Goal: Task Accomplishment & Management: Use online tool/utility

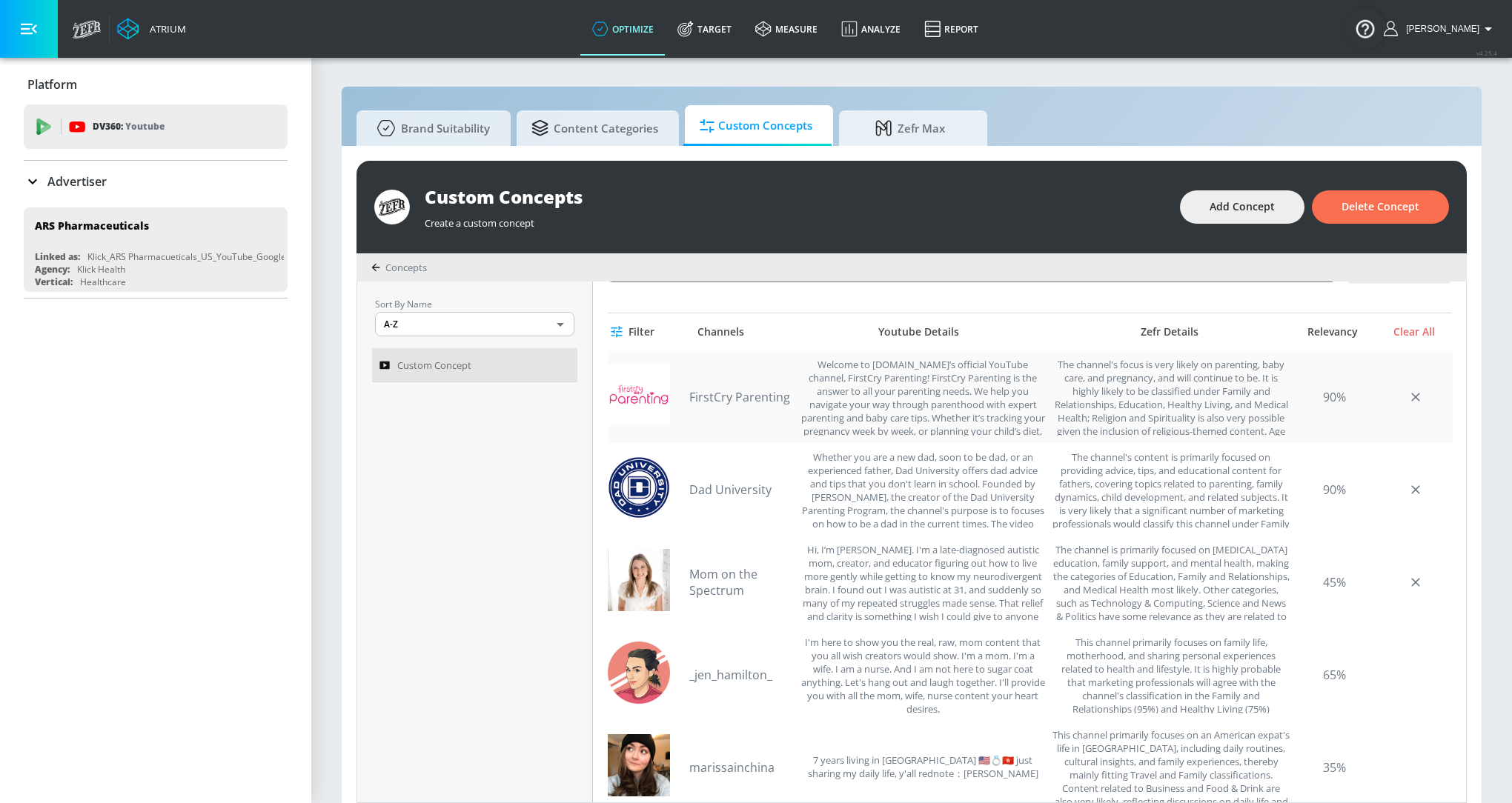
scroll to position [409, 0]
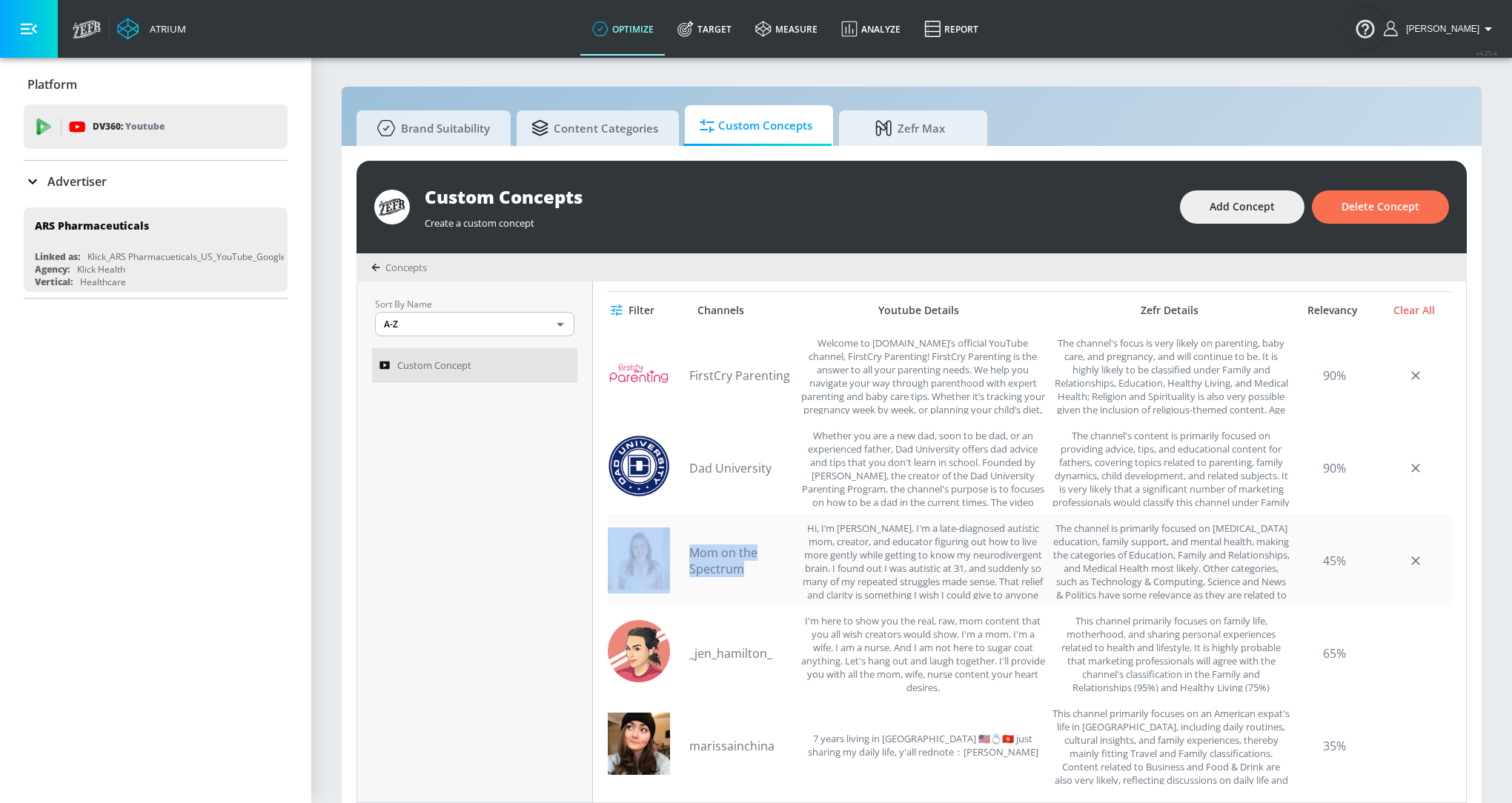
drag, startPoint x: 751, startPoint y: 575, endPoint x: 647, endPoint y: 542, distance: 109.1
click at [647, 542] on div "Mom on the Spectrum The channel is primarily focused on autism education, famil…" at bounding box center [1029, 561] width 845 height 93
copy div "Mom on the Spectrum"
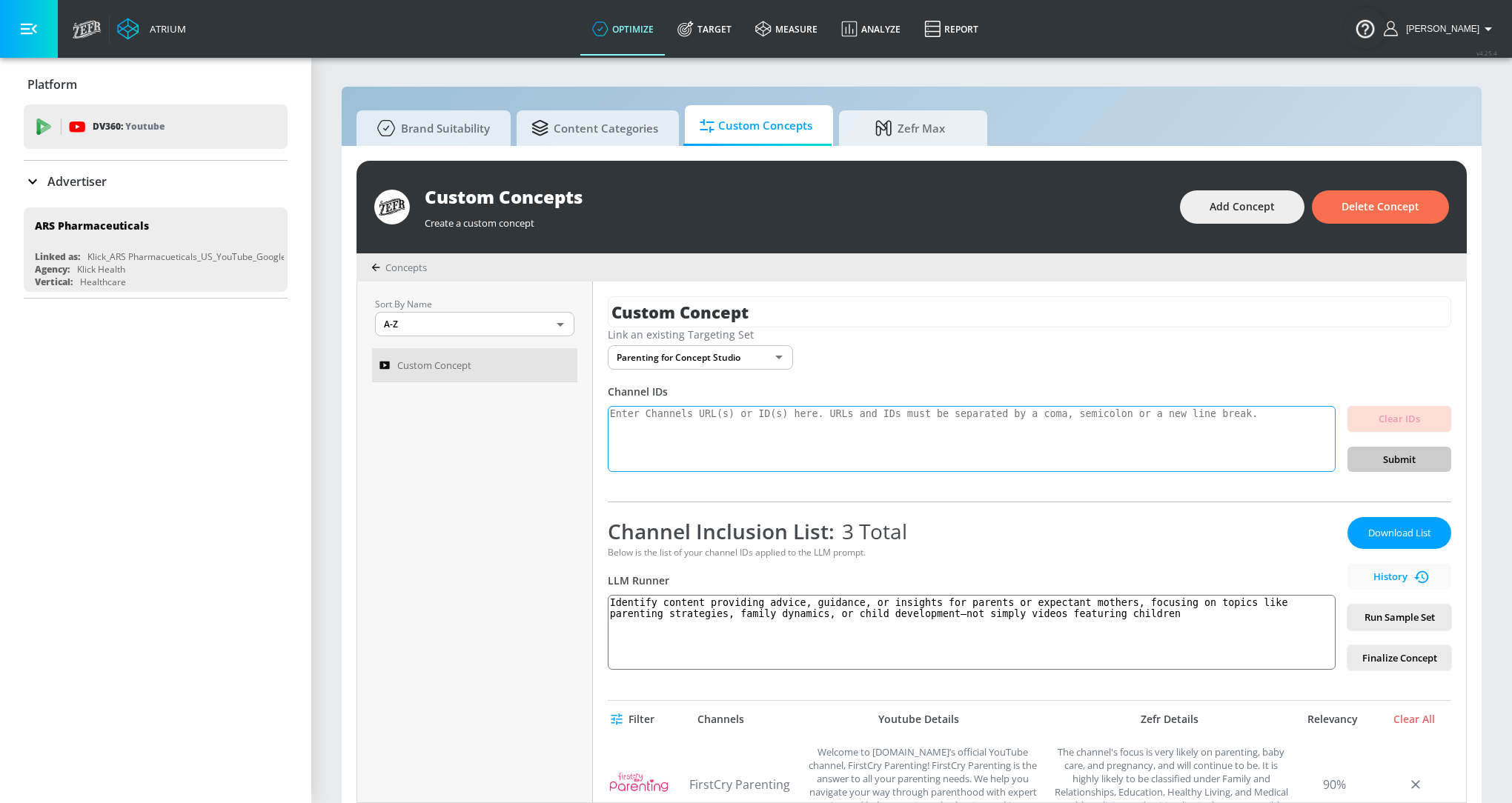
click at [662, 447] on textarea at bounding box center [971, 440] width 728 height 67
paste textarea "UCl2WpSZCX9u_o_LPIM6D9CQ"
type textarea "UCl2WpSZCX9u_o_LPIM6D9CQ"
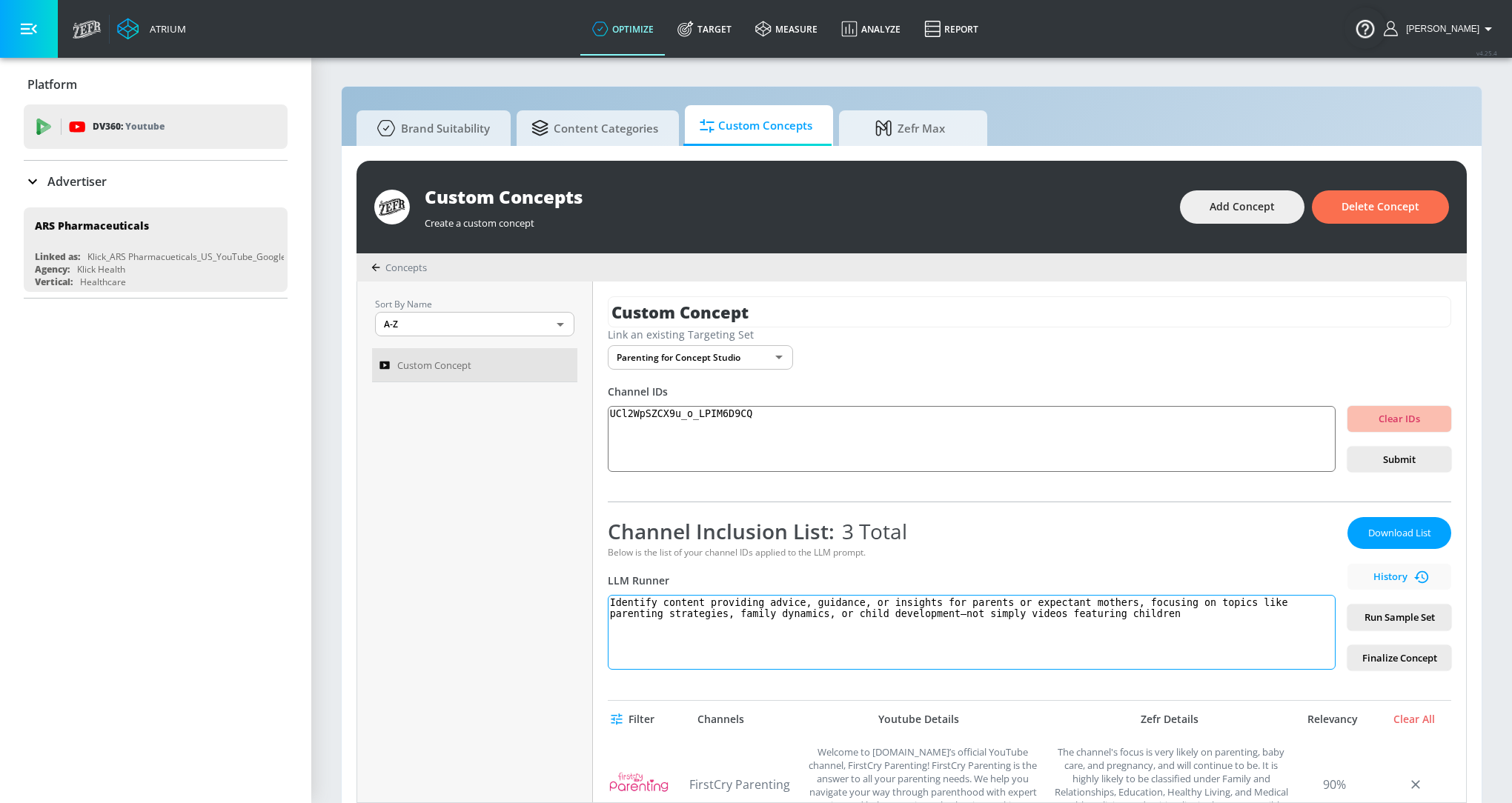
drag, startPoint x: 1273, startPoint y: 632, endPoint x: 592, endPoint y: 574, distance: 683.5
click at [593, 574] on div "Custom Concept Link an existing Targeting Set Parenting for Concept Studio 424b…" at bounding box center [1029, 542] width 873 height 521
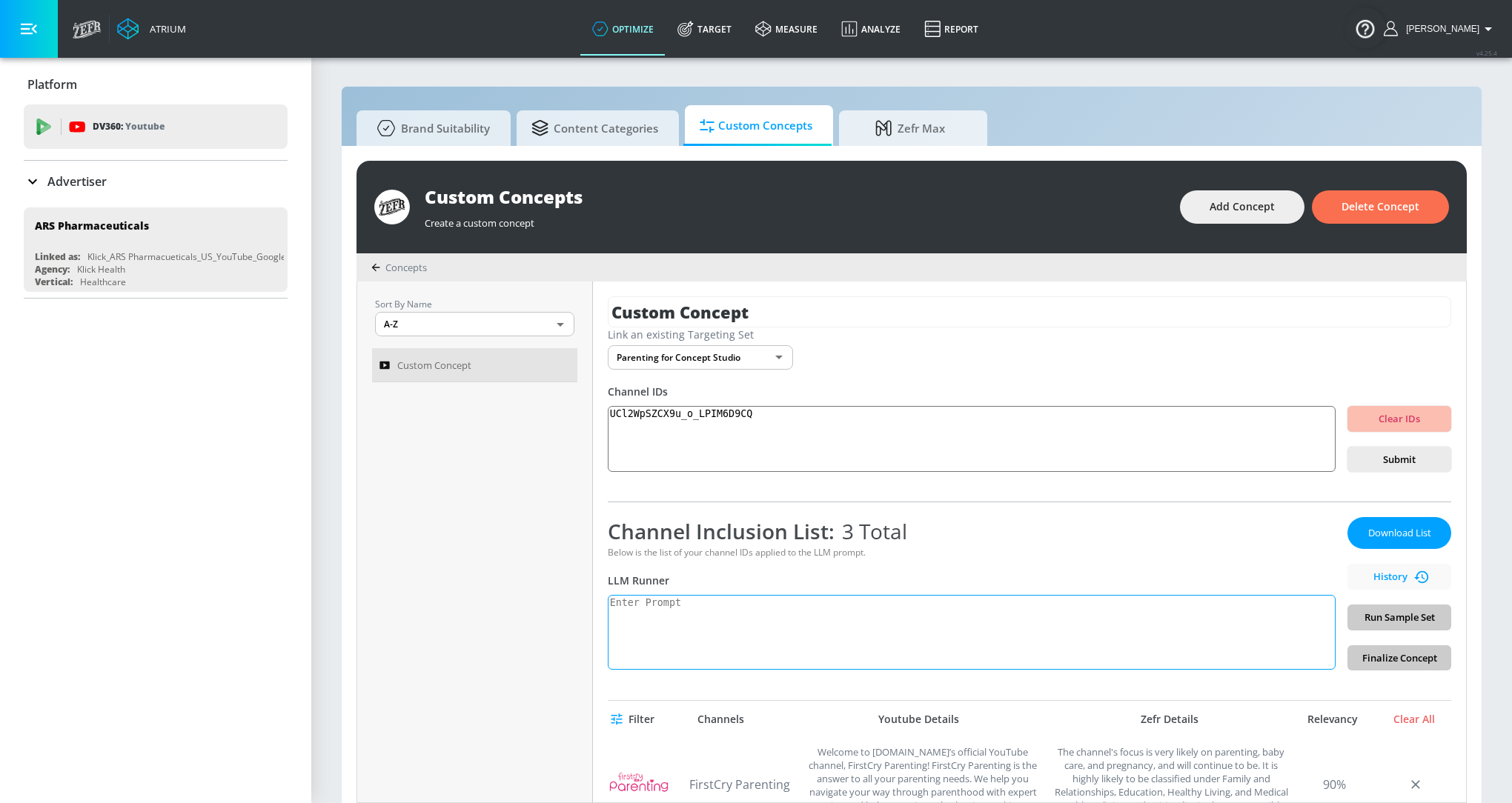
click at [722, 628] on textarea at bounding box center [971, 632] width 728 height 75
paste textarea "Content providing advice for parents, focusing on parenting strategies."
type textarea "Content providing advice for parents, focusing on parenting strategies."
click at [1106, 423] on textarea "UCl2WpSZCX9u_o_LPIM6D9CQ" at bounding box center [971, 440] width 728 height 67
paste textarea "UC53ONFvWH0hU985xkjVLSwQ"
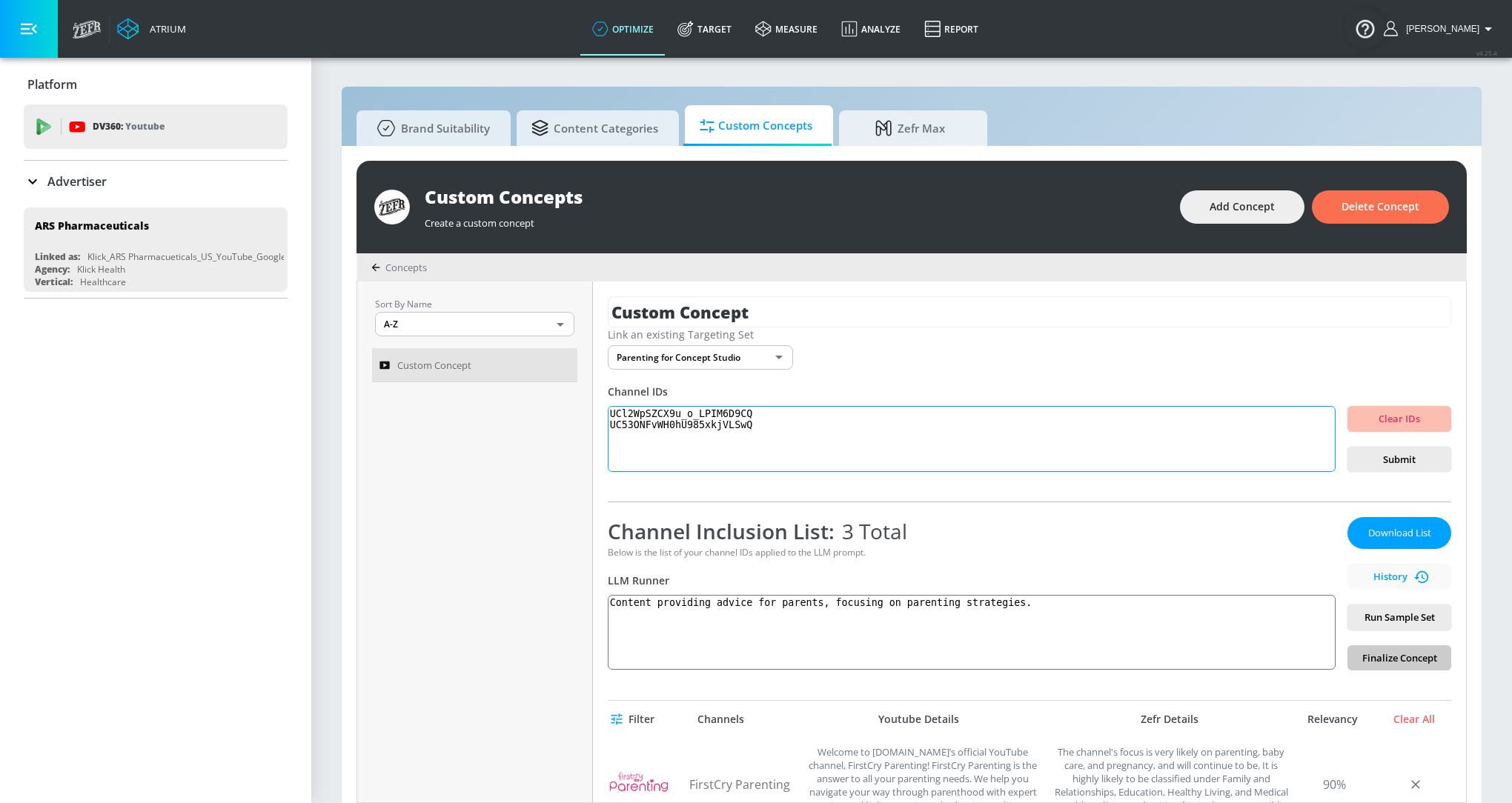
paste textarea "UCDs6BiaaXKiPy28wNpyUpoQ"
click at [1406, 447] on button "Submit" at bounding box center [1399, 459] width 104 height 26
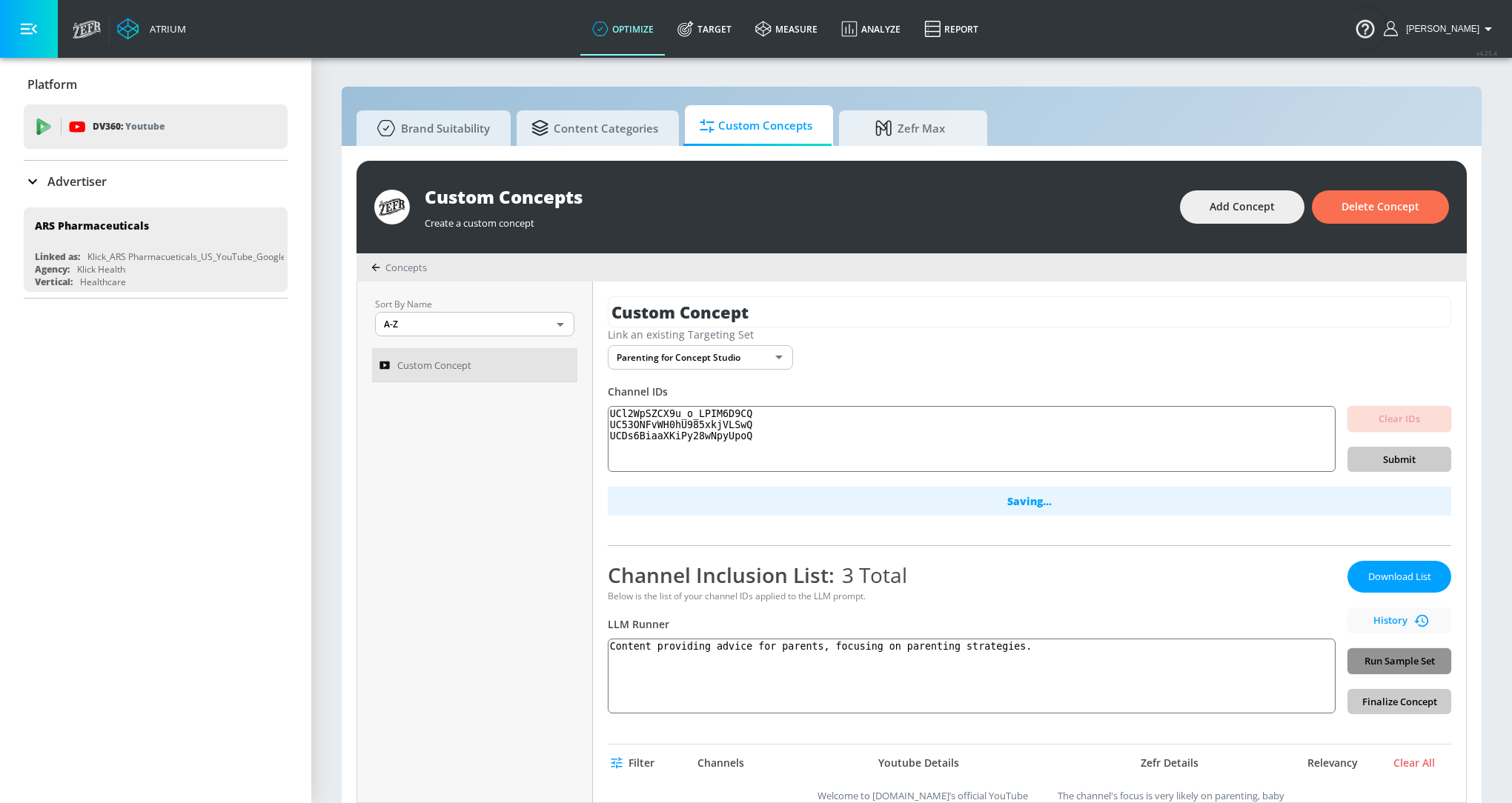
click at [1406, 662] on span "Run Sample Set" at bounding box center [1399, 661] width 80 height 17
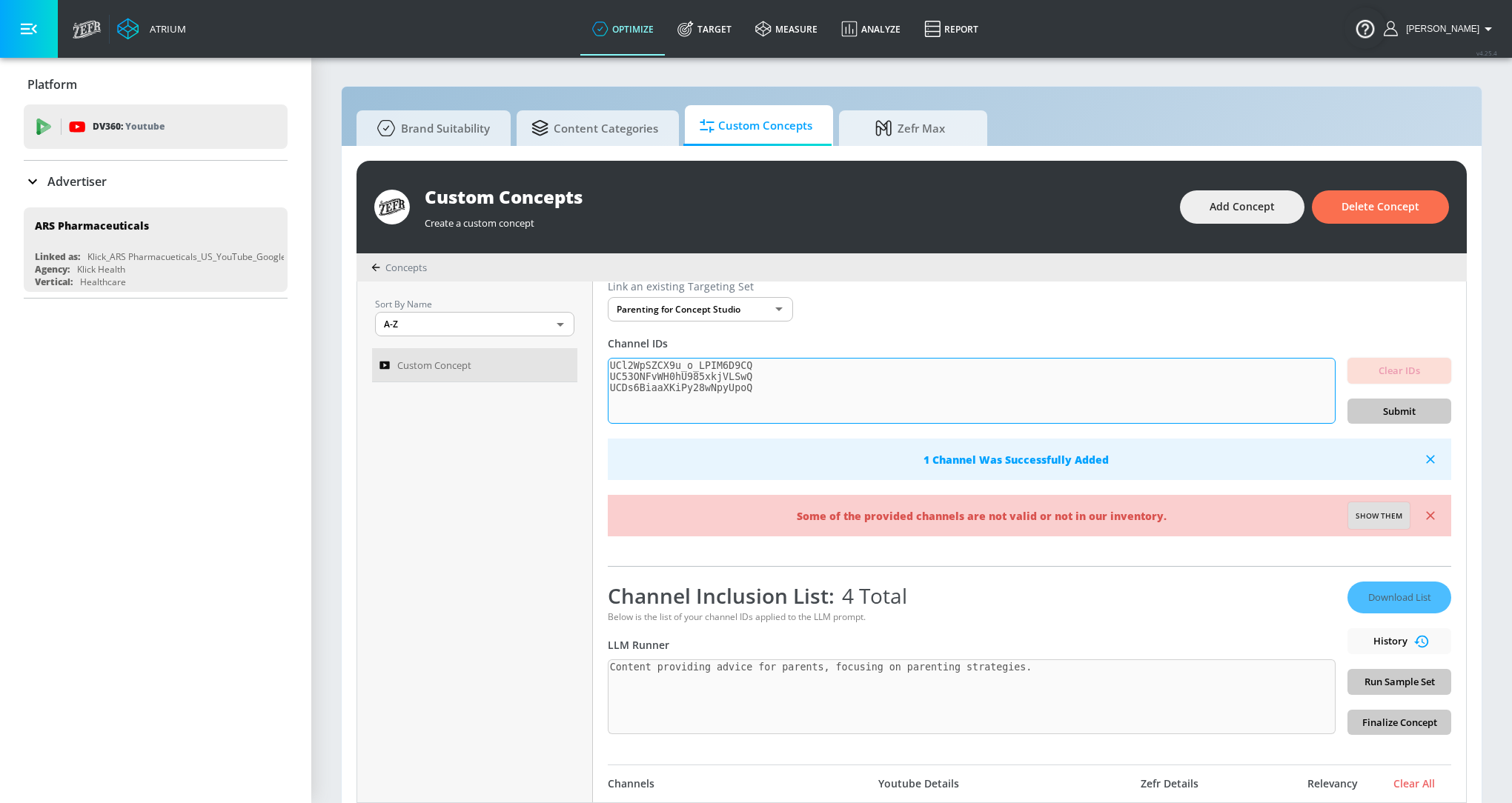
scroll to position [43, 0]
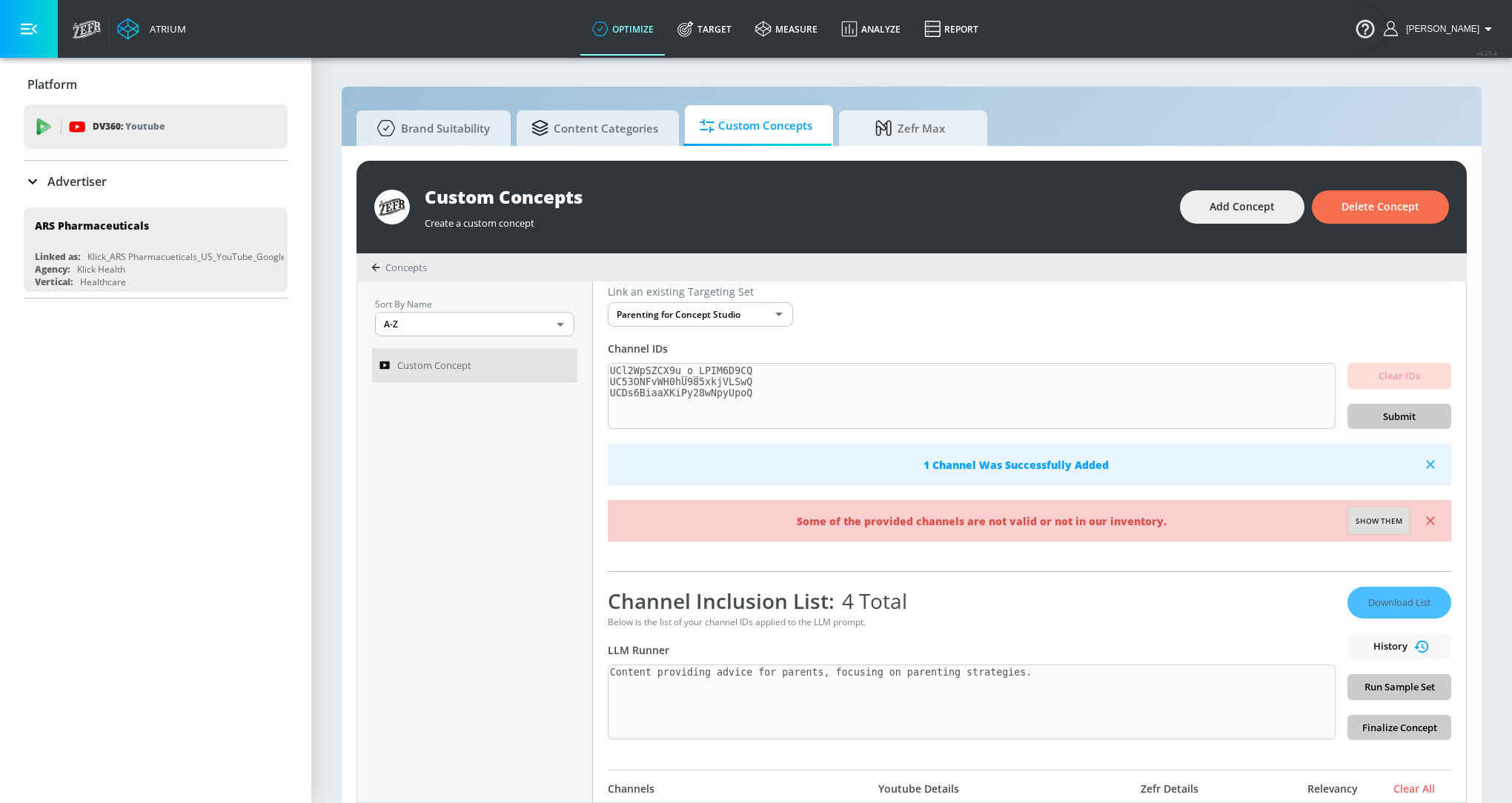
click at [999, 458] on span "1 Channel Was Successfully Added" at bounding box center [1016, 465] width 802 height 14
click at [1082, 467] on span "1 Channel Was Successfully Added" at bounding box center [1016, 465] width 802 height 14
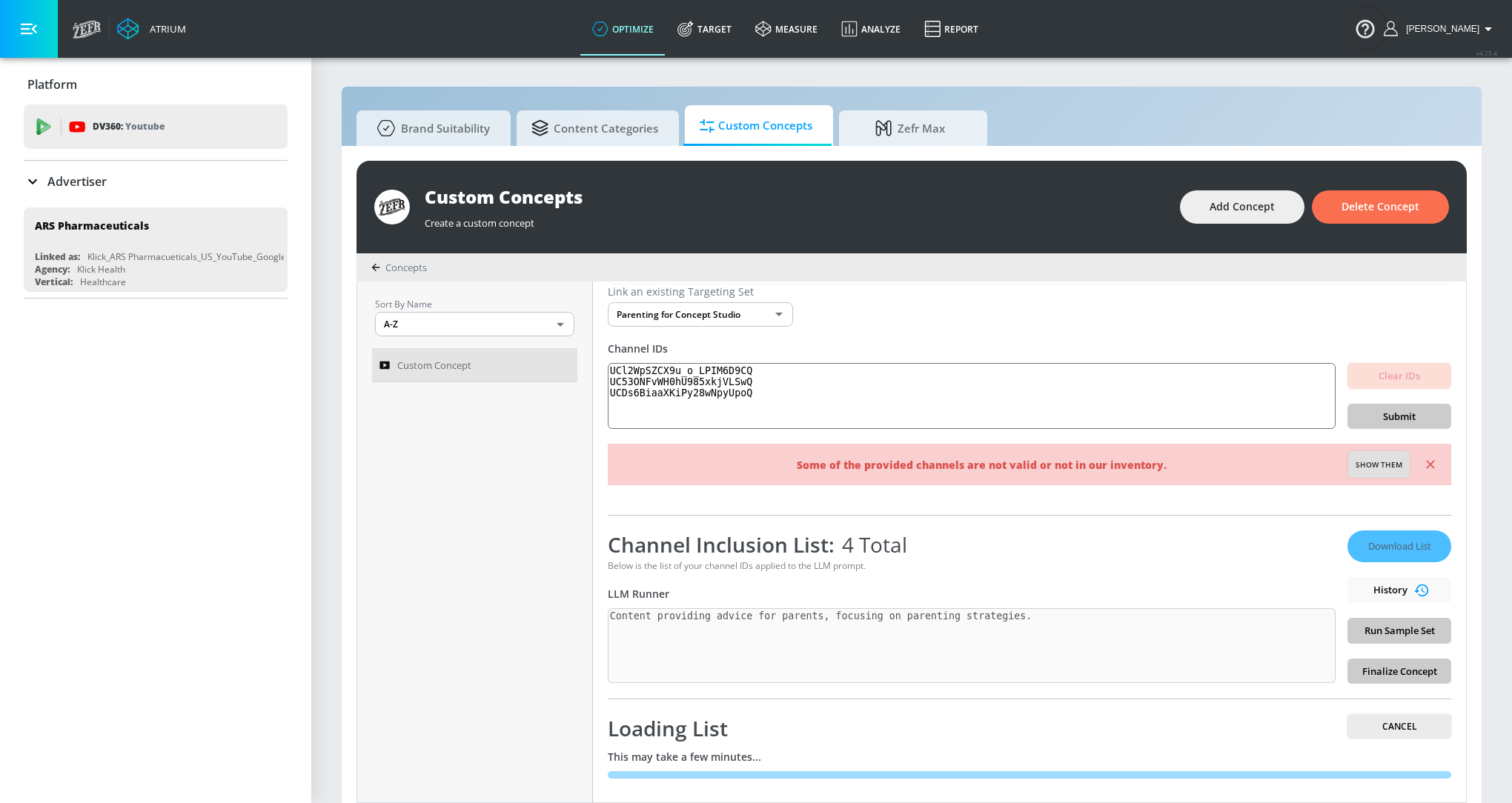
click at [1374, 510] on div "Custom Concept Link an existing Targeting Set Parenting for Concept Studio 424b…" at bounding box center [1029, 542] width 873 height 521
click at [1374, 470] on button "Show them" at bounding box center [1379, 465] width 62 height 27
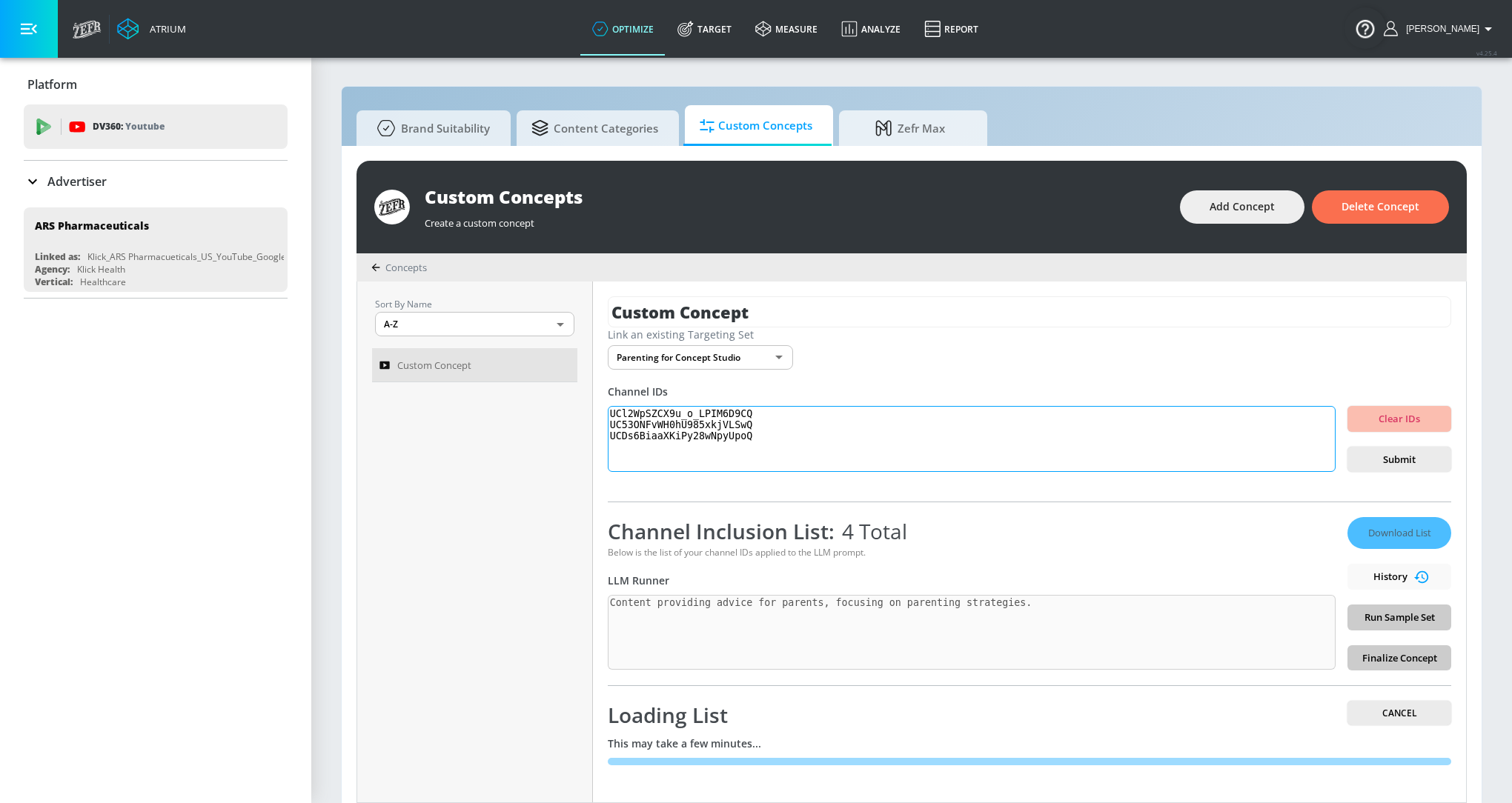
click at [737, 451] on textarea "Invalid channels: UC53ONFvWH0hU985xkjVLSwQ UCl2WpSZCX9u_o_LPIM6D9CQ" at bounding box center [971, 440] width 728 height 67
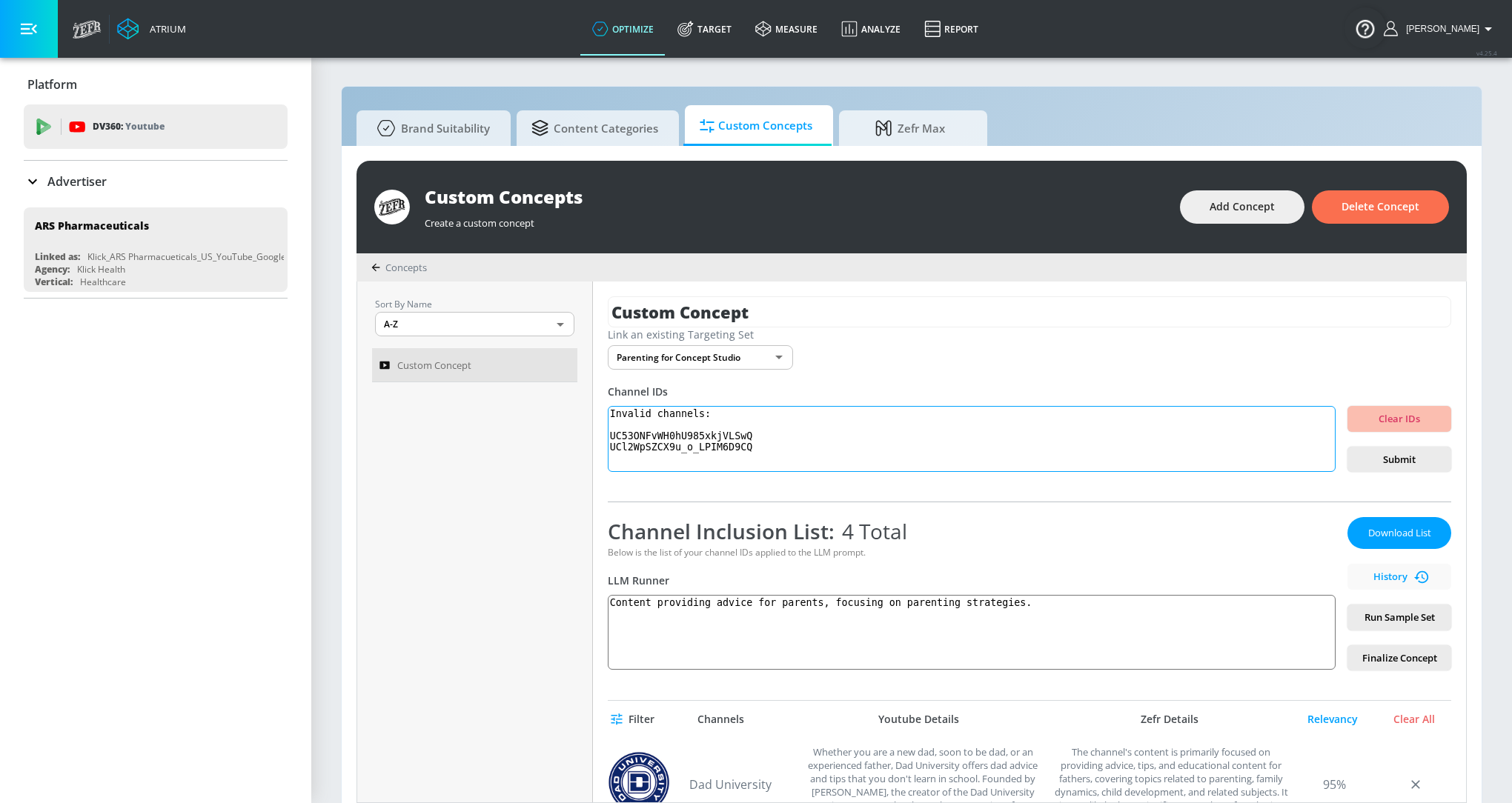
drag, startPoint x: 777, startPoint y: 450, endPoint x: 602, endPoint y: 409, distance: 179.7
click at [601, 409] on div "Custom Concept Link an existing Targeting Set Parenting for Concept Studio 424b…" at bounding box center [1029, 542] width 873 height 521
paste textarea "UCG2CL6EUjG8TVT1Tpl9nJdg"
type textarea "UCG2CL6EUjG8TVT1Tpl9nJdg"
click at [1418, 455] on span "Submit" at bounding box center [1399, 460] width 80 height 17
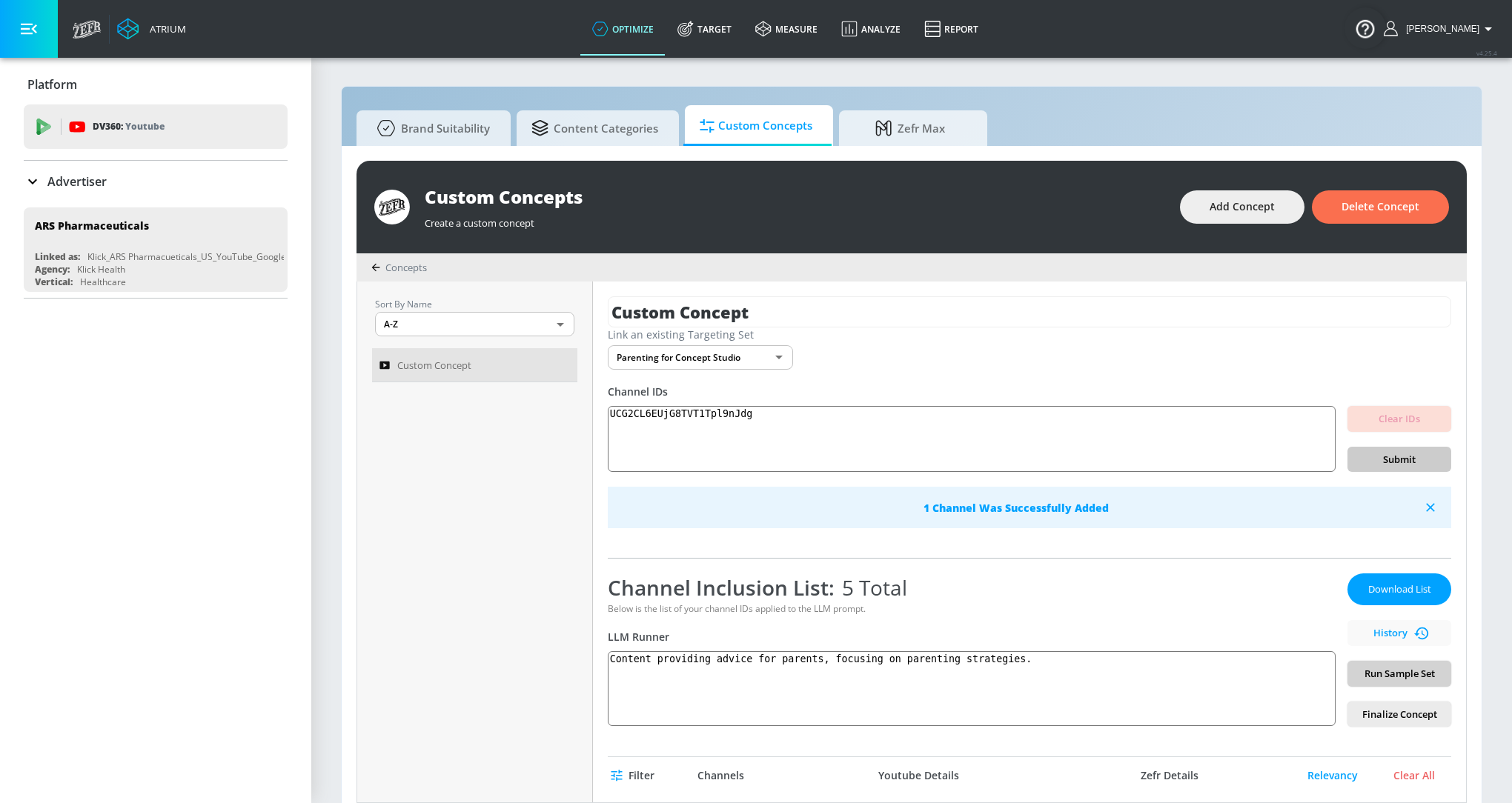
click at [1419, 675] on span "Run Sample Set" at bounding box center [1399, 674] width 80 height 17
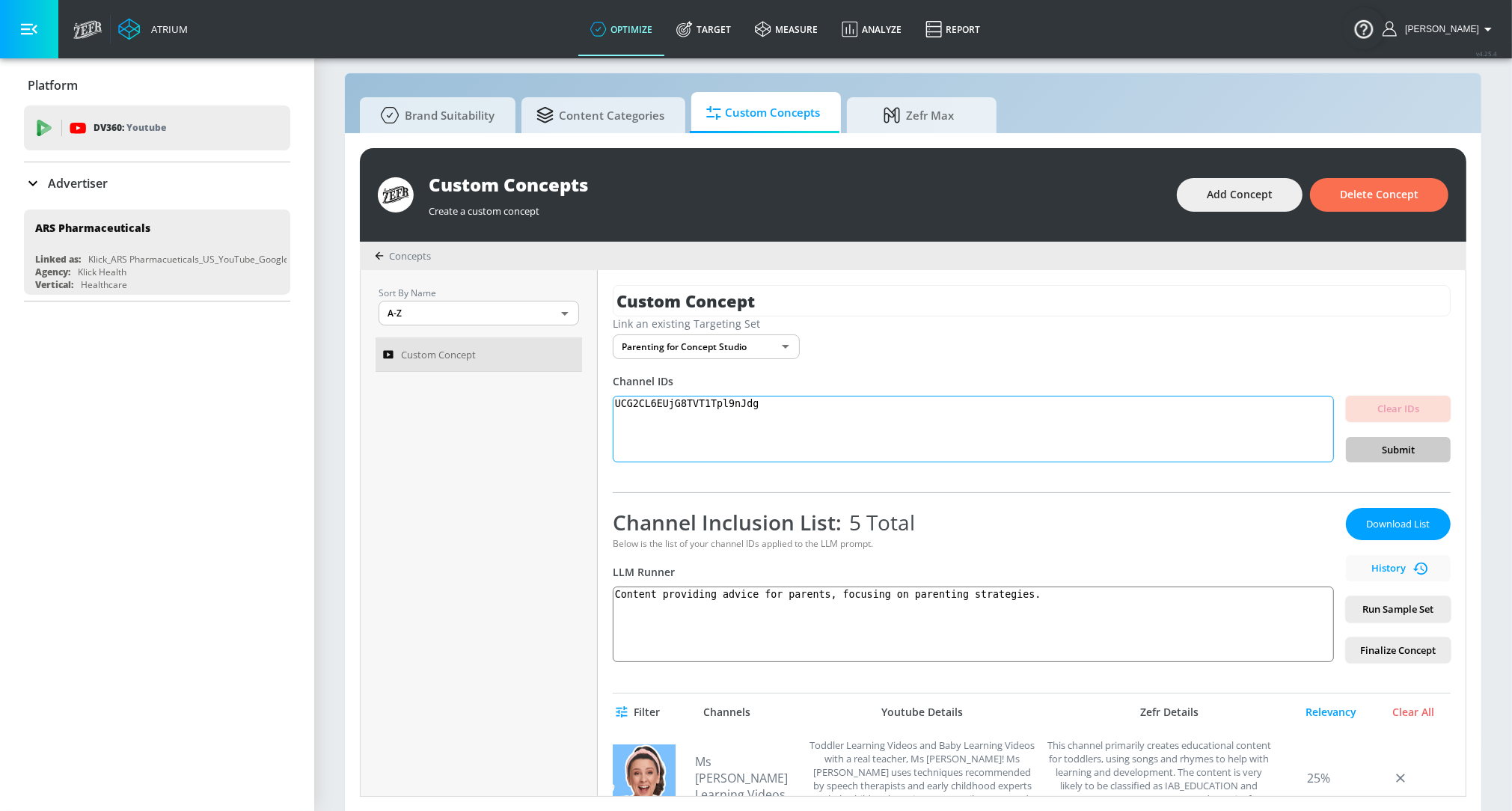
click at [839, 414] on textarea "UCG2CL6EUjG8TVT1Tpl9nJdg" at bounding box center [973, 430] width 721 height 68
paste textarea "UCigKnJQDto-i79bewpKwr8g"
type textarea "UCigKnJQDto-i79bewpKwr8g"
click at [1358, 457] on span "Submit" at bounding box center [1398, 450] width 81 height 17
click at [1406, 609] on span "Run Sample Set" at bounding box center [1398, 609] width 81 height 17
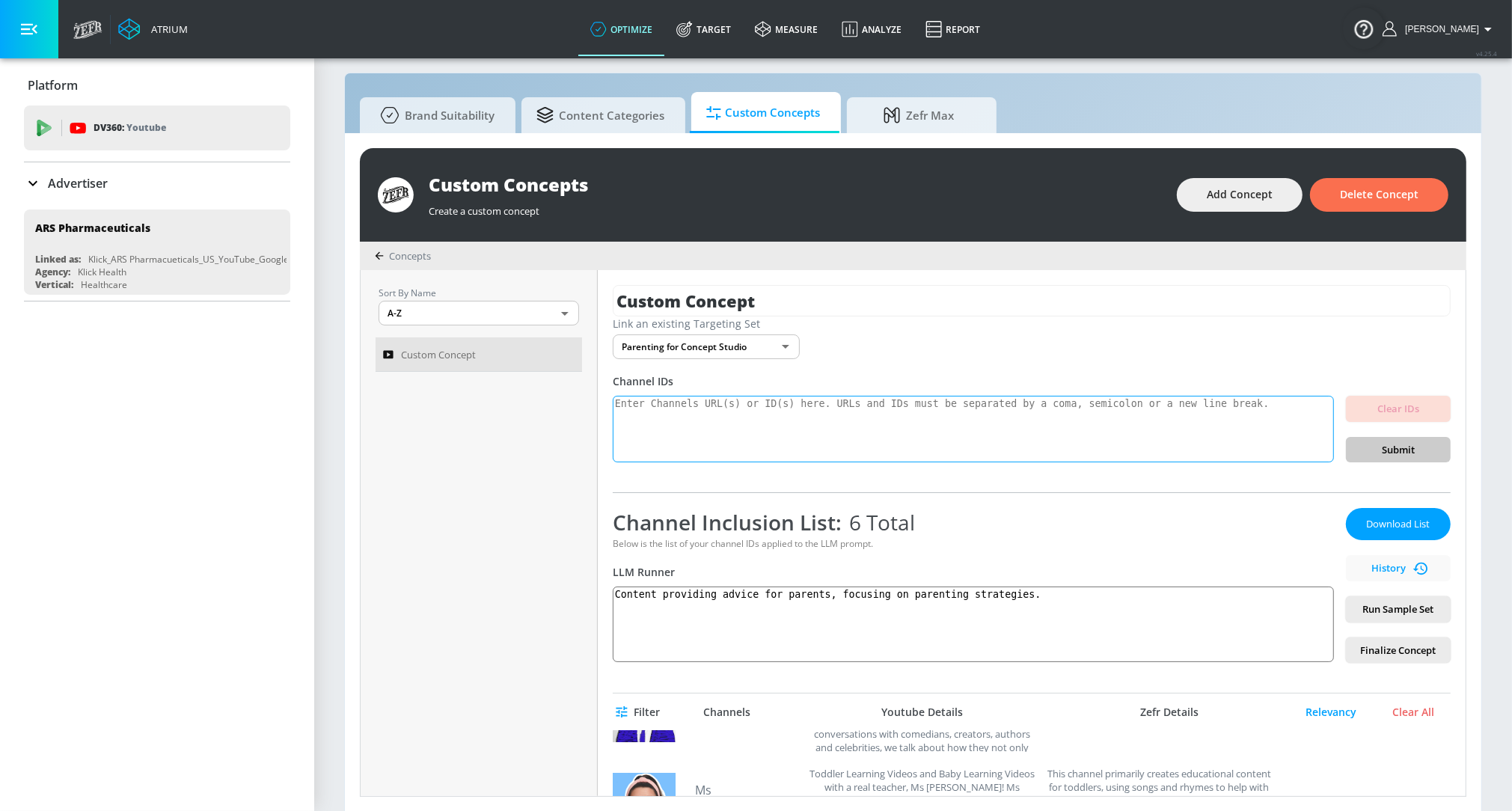
click at [757, 430] on textarea at bounding box center [973, 430] width 721 height 68
paste textarea "UCSkKAqmw8DZjU2A-Fupl1_Q"
paste textarea "UCPk2s5c4R_d-EUUNvFFODoA"
type textarea "UCSkKAqmw8DZjU2A-Fupl1_Q UCPk2s5c4R_d-EUUNvFFODoA"
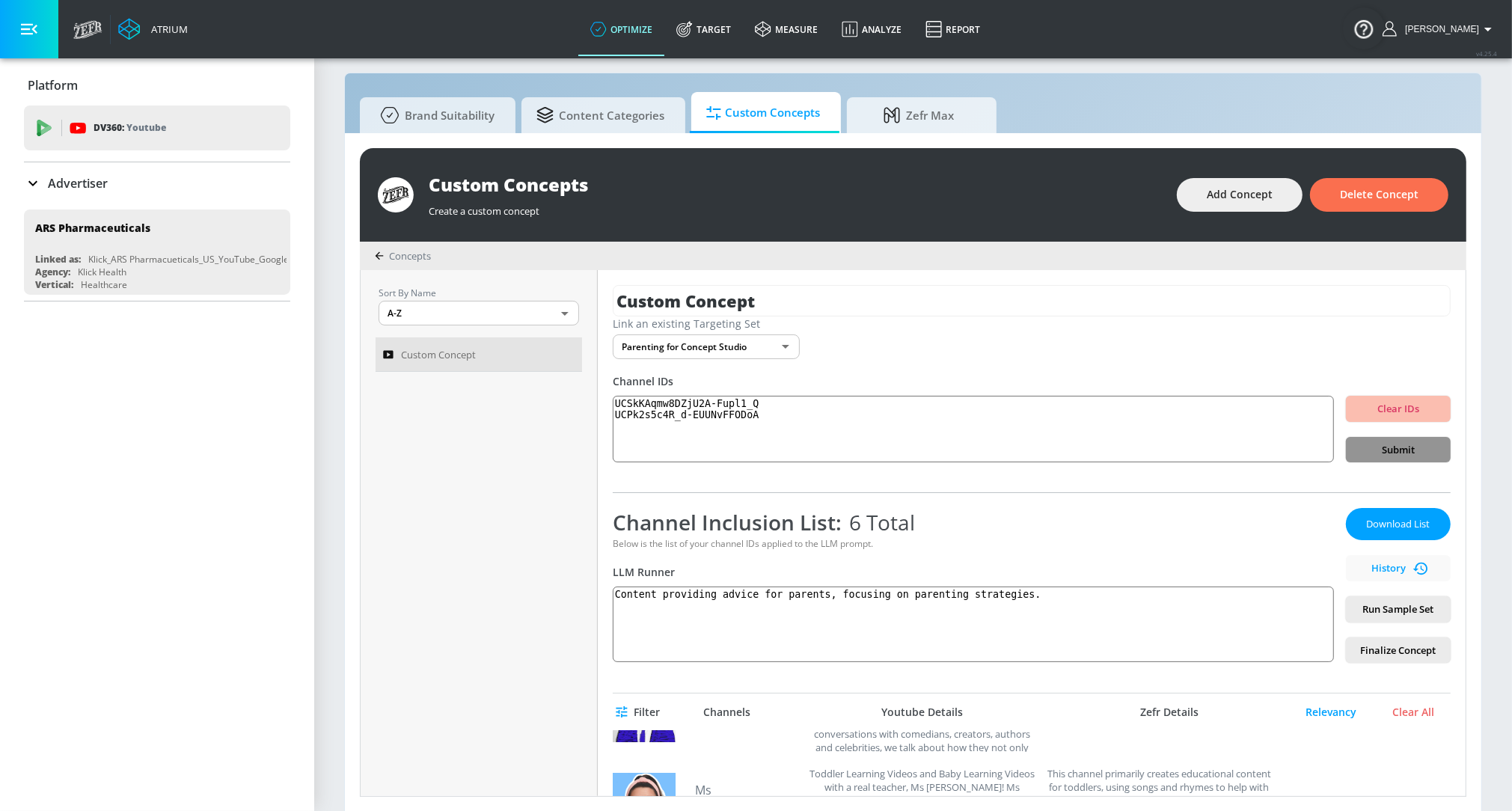
click at [1417, 454] on span "Submit" at bounding box center [1398, 450] width 81 height 17
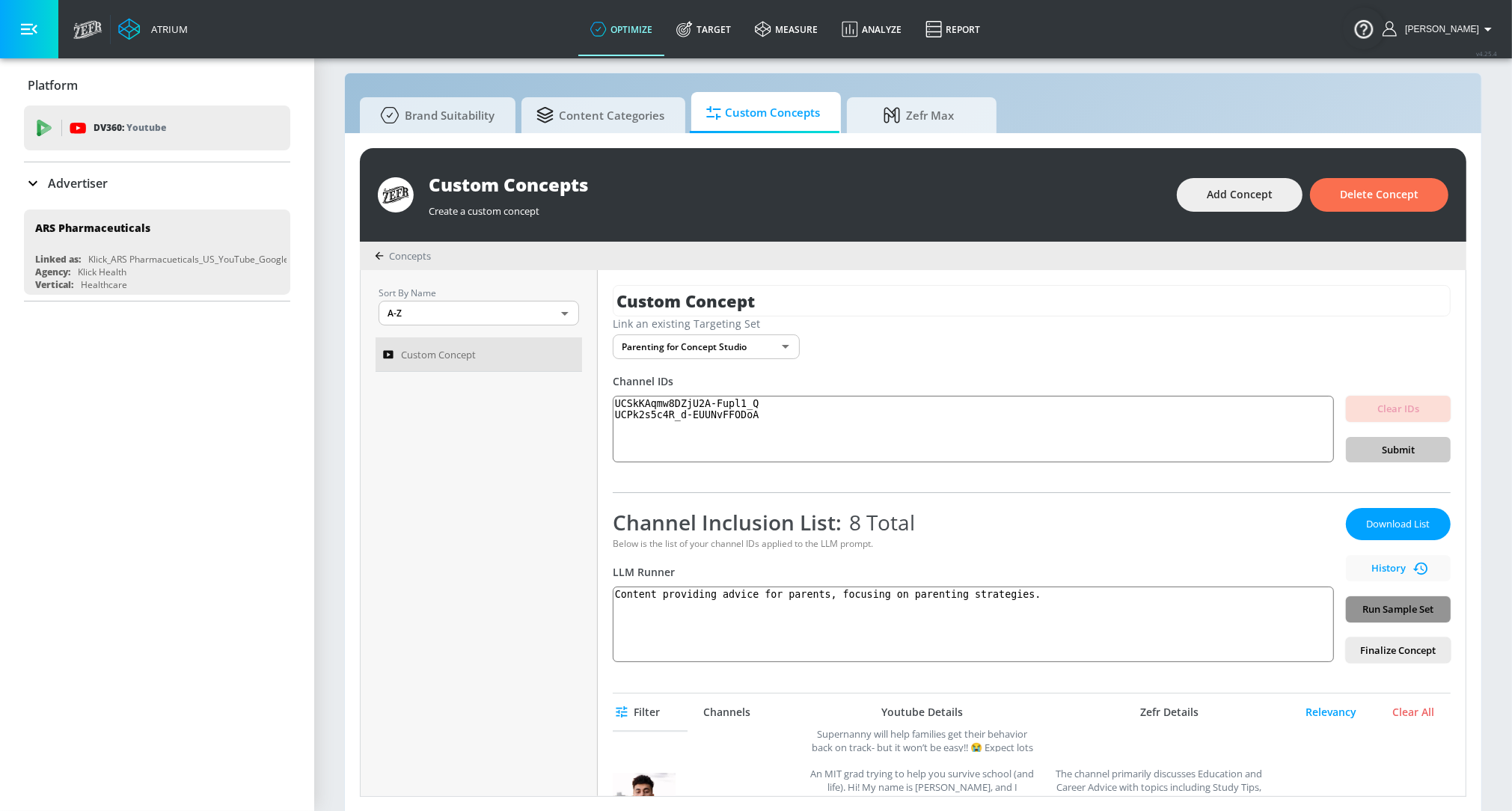
click at [1370, 601] on span "Run Sample Set" at bounding box center [1398, 609] width 81 height 17
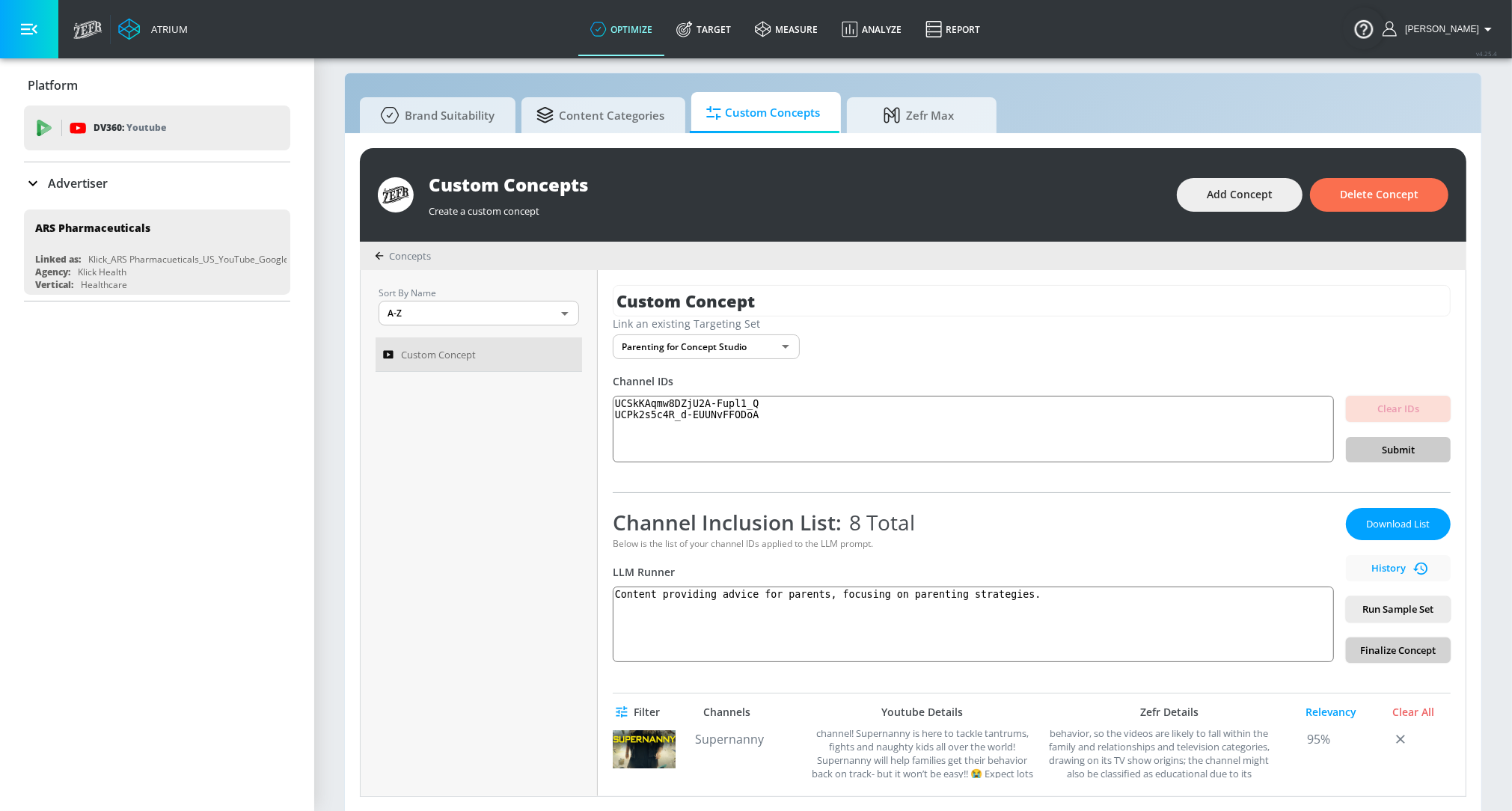
click at [1403, 639] on button "Finalize Concept" at bounding box center [1398, 650] width 105 height 26
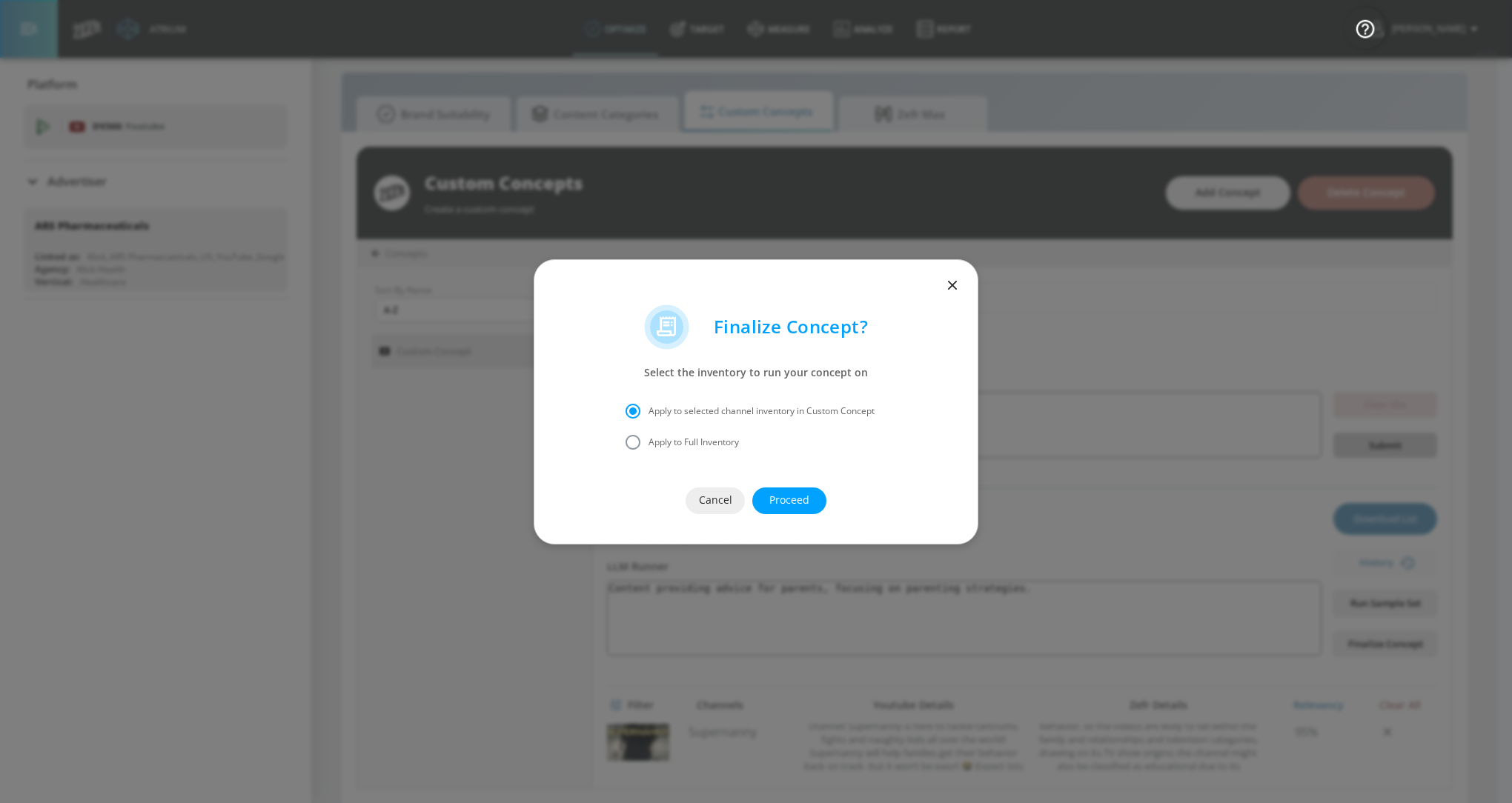
click at [634, 439] on input "Apply to Full Inventory" at bounding box center [633, 442] width 31 height 31
radio input "true"
click at [785, 494] on span "Proceed" at bounding box center [789, 501] width 15 height 19
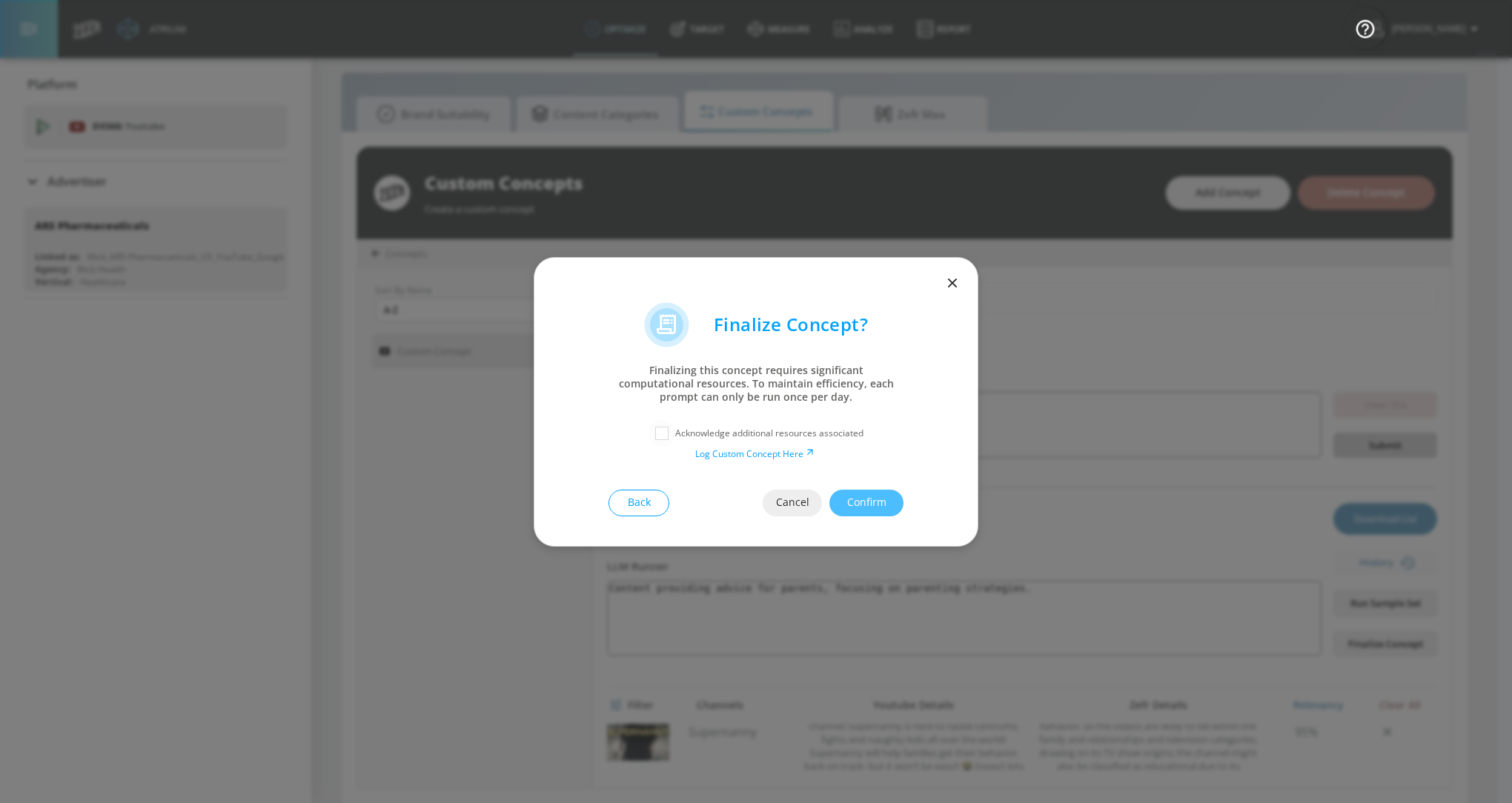
click at [664, 425] on input "checkbox" at bounding box center [662, 433] width 27 height 27
checkbox input "true"
click at [864, 496] on span "Confirm" at bounding box center [866, 503] width 15 height 19
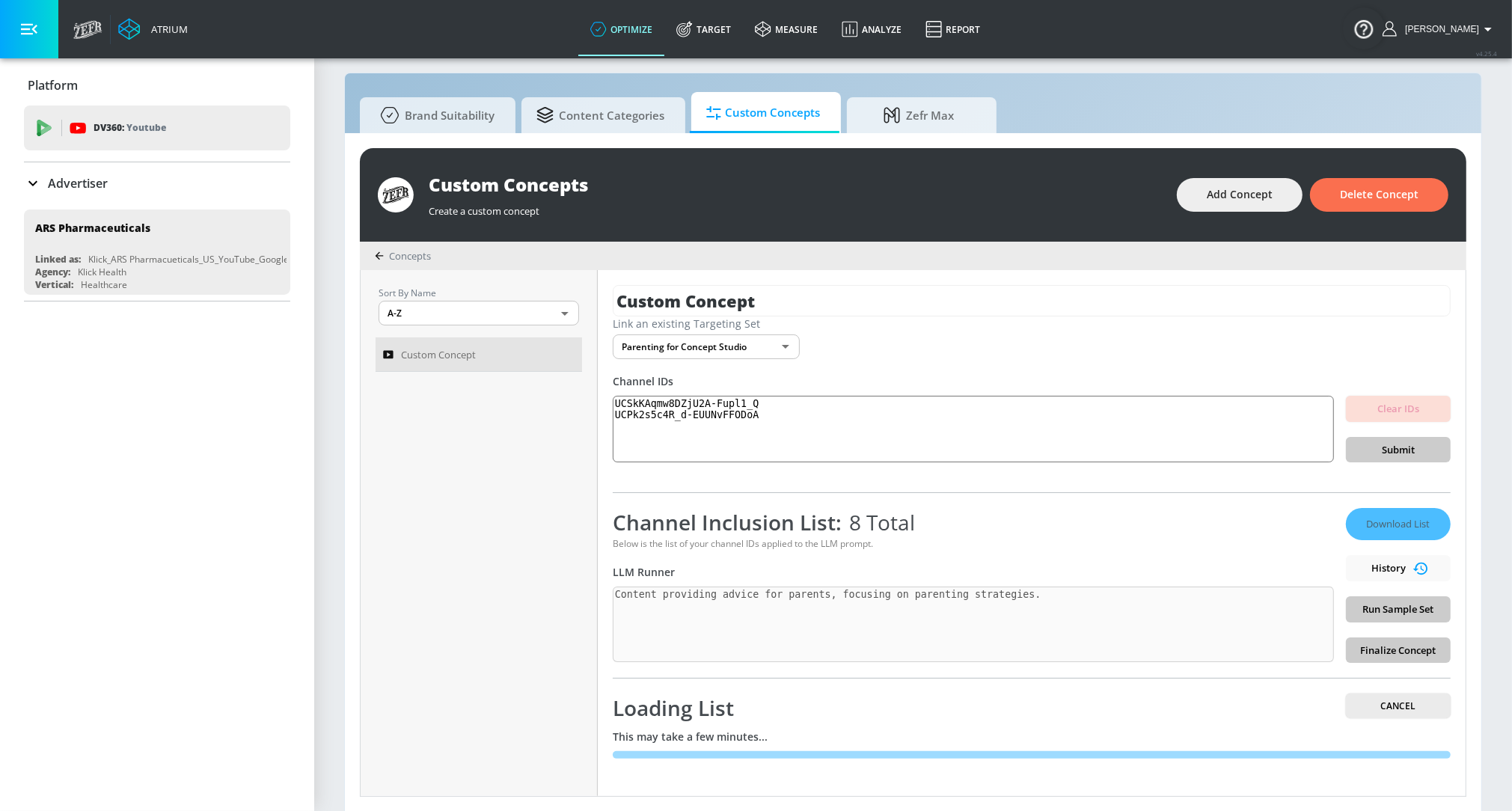
click at [1398, 655] on div "Download List History Run Sample Set Finalize Concept" at bounding box center [1398, 585] width 105 height 155
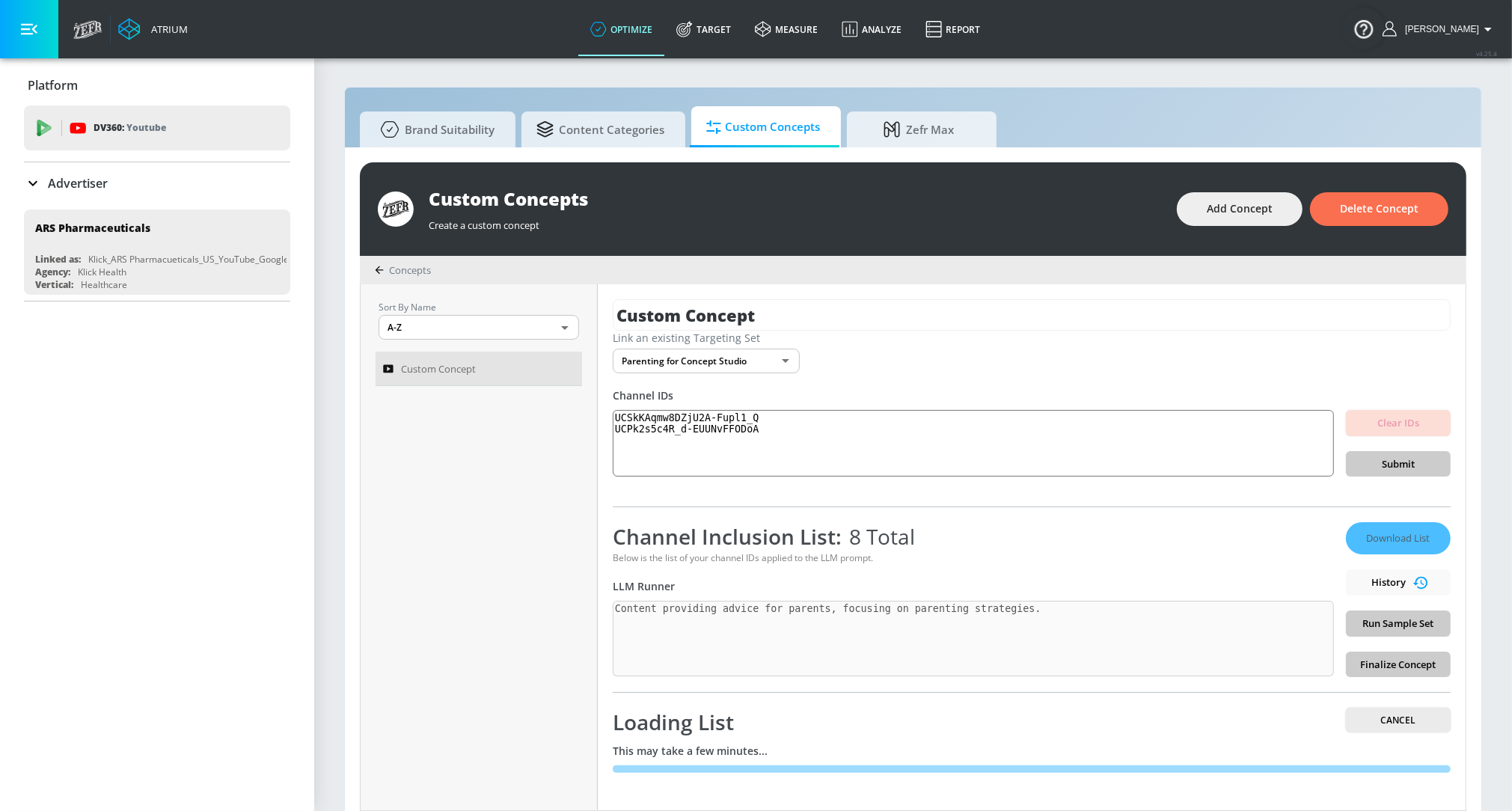
scroll to position [14, 0]
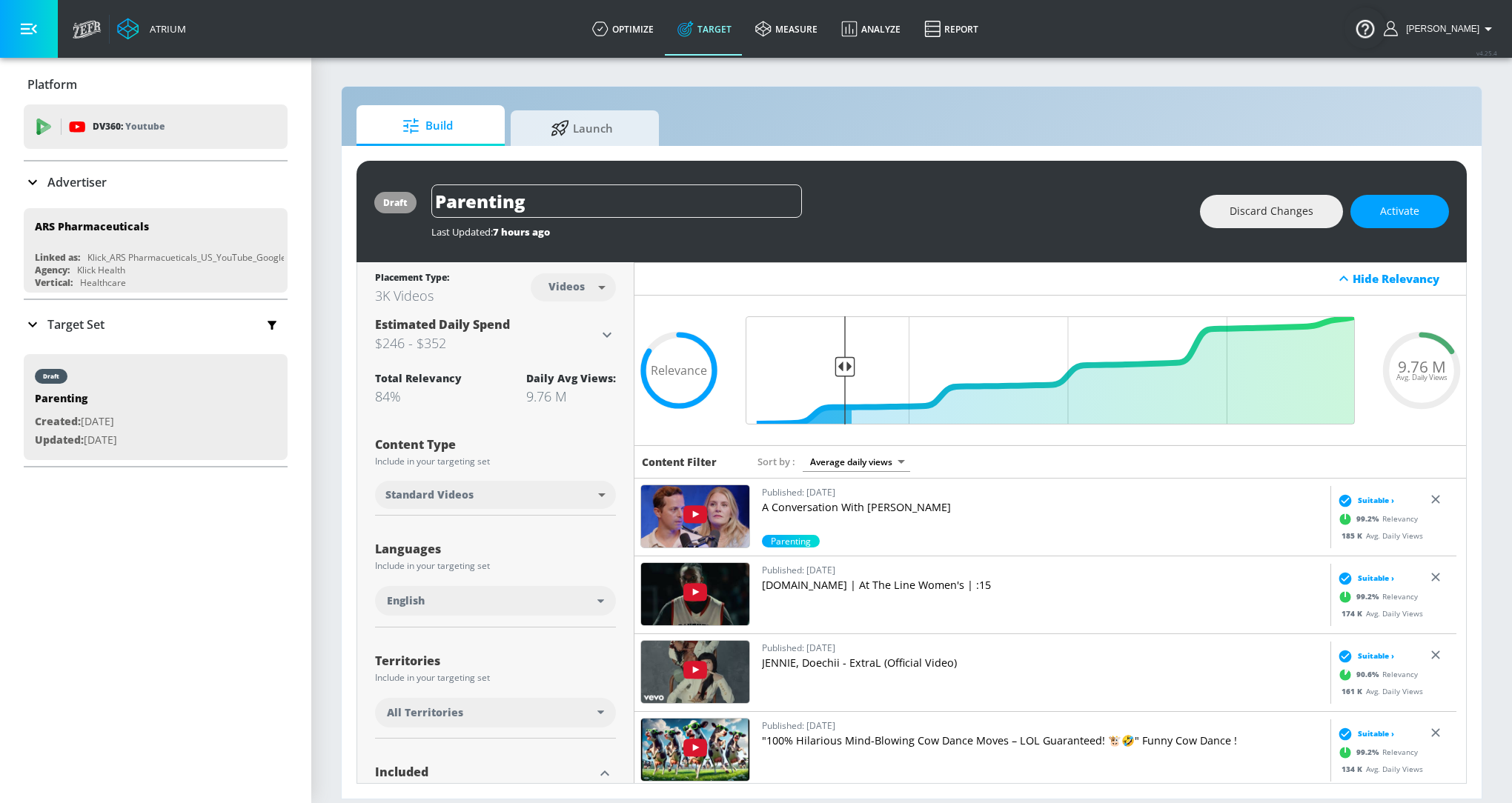
click at [825, 505] on p "A Conversation With Ariel Fulmer" at bounding box center [1043, 507] width 562 height 15
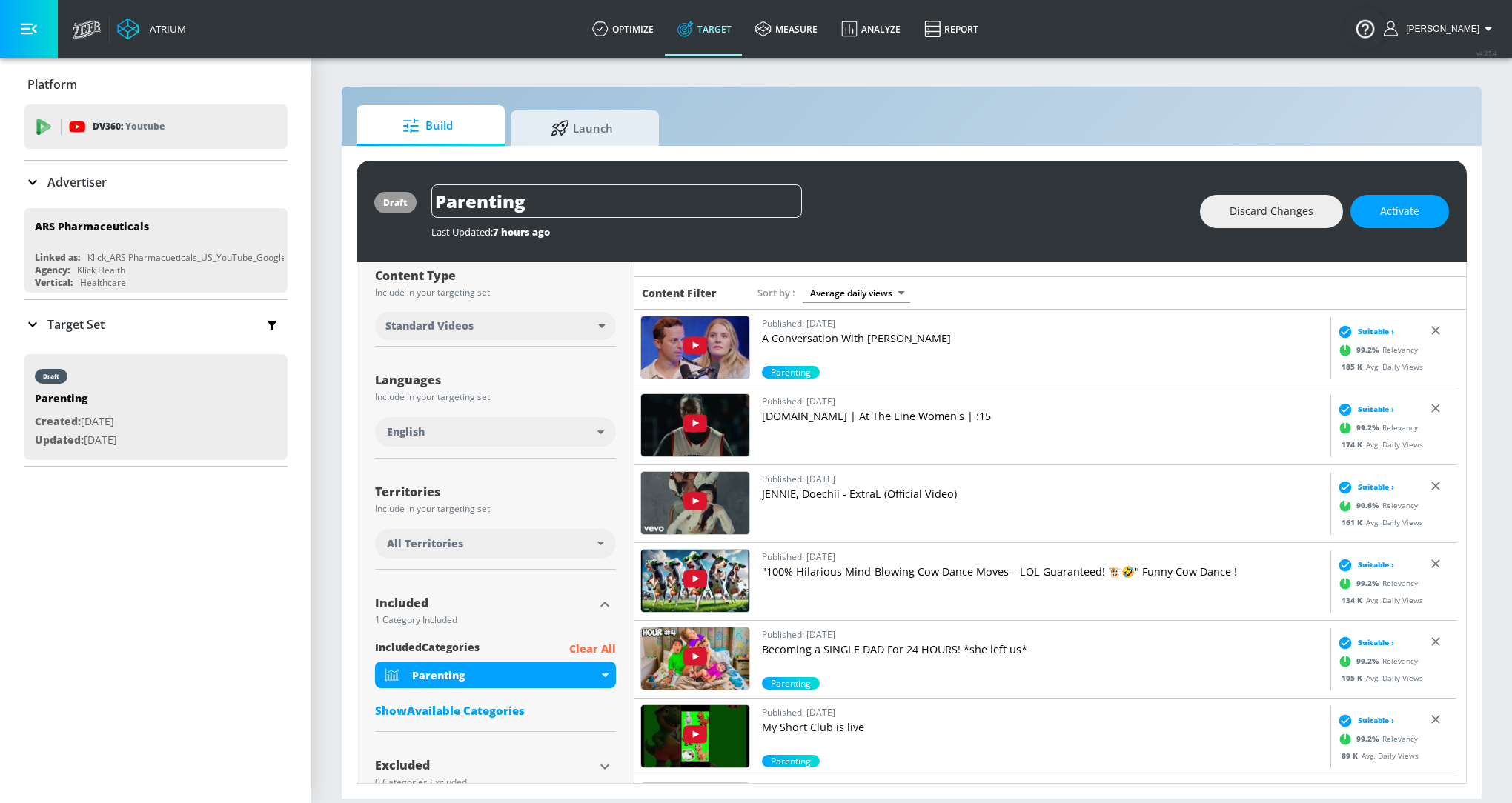
scroll to position [159, 0]
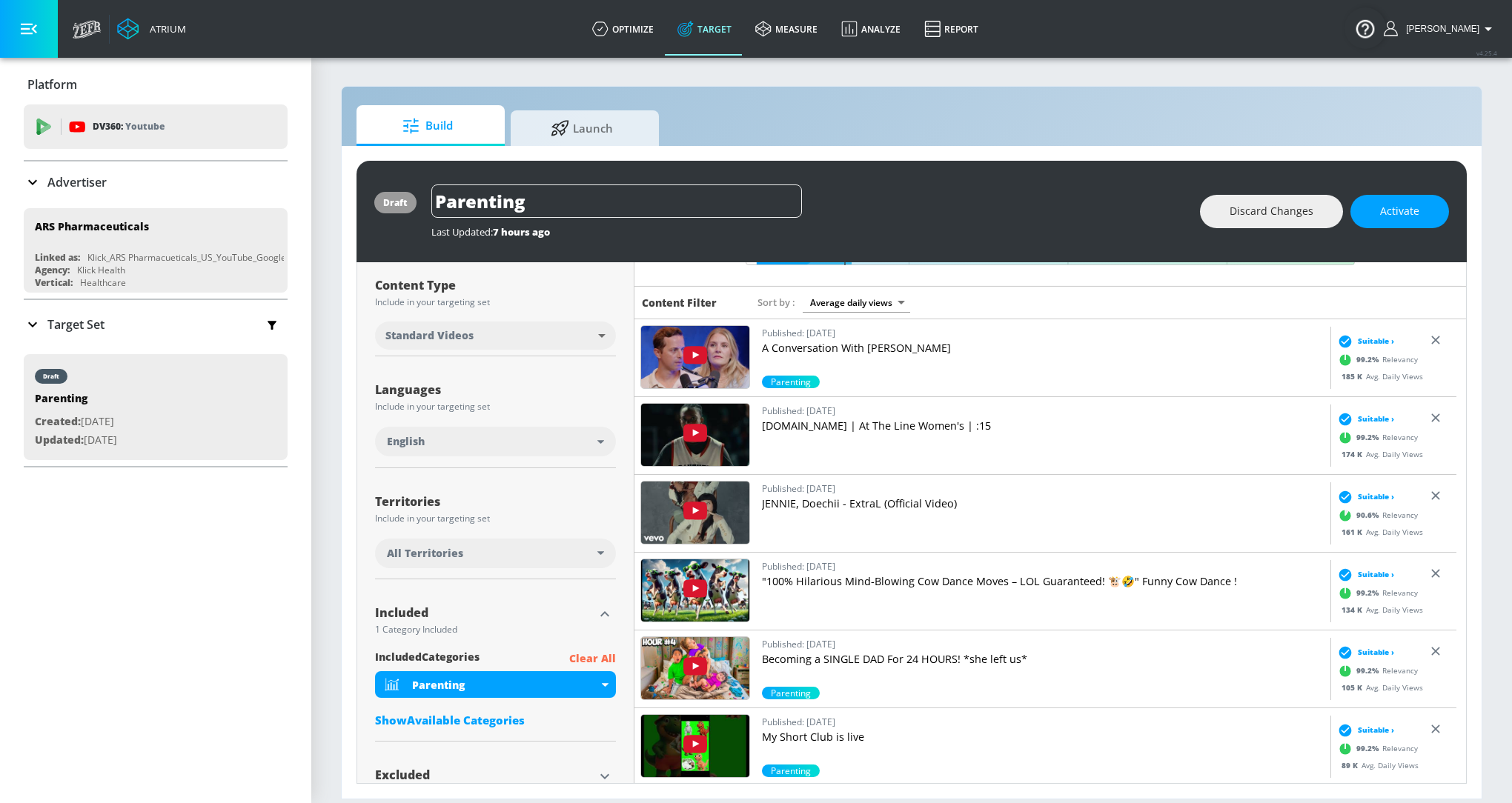
click at [123, 323] on div "Target Set" at bounding box center [155, 324] width 264 height 31
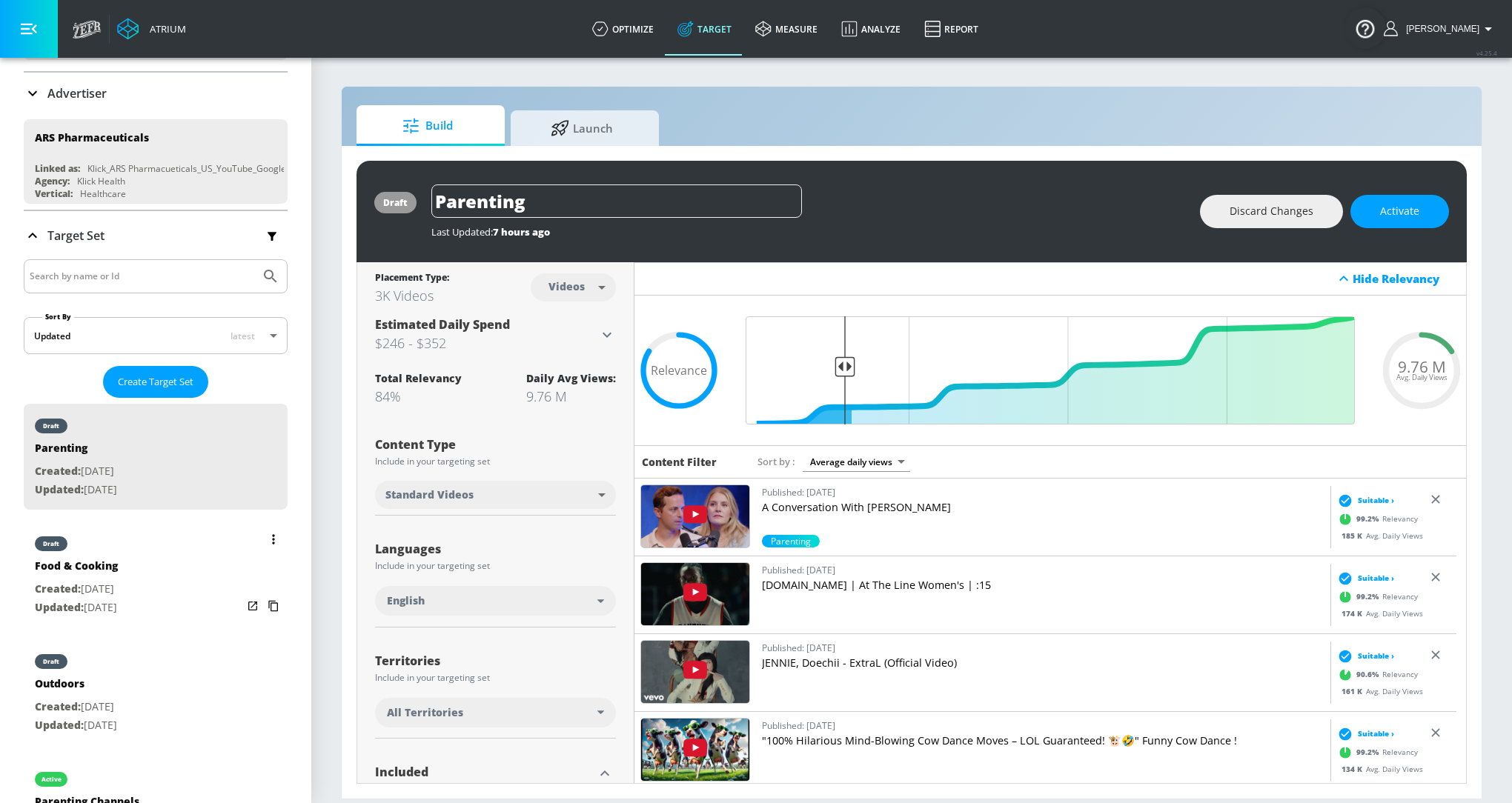
scroll to position [0, 0]
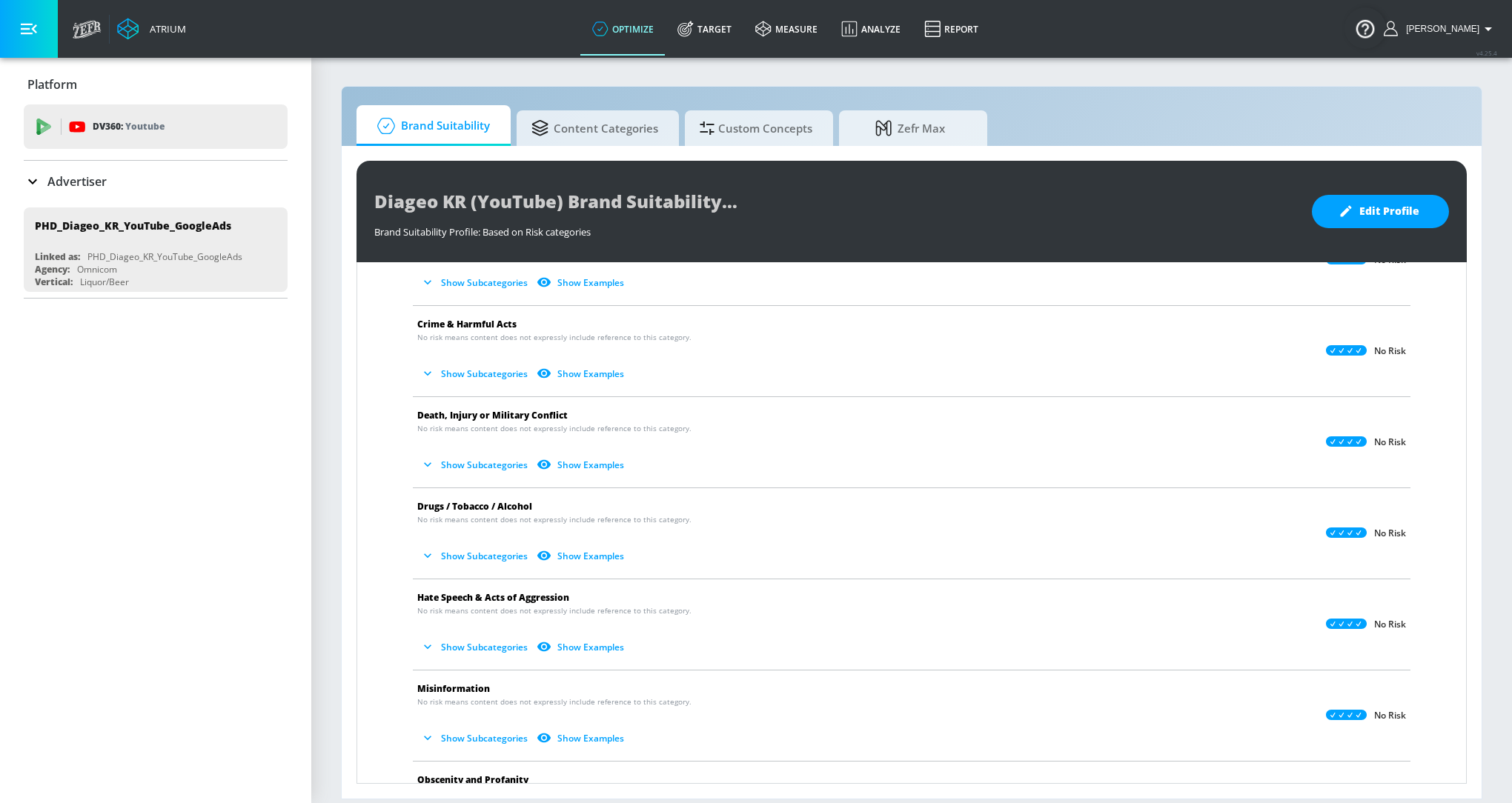
scroll to position [111, 0]
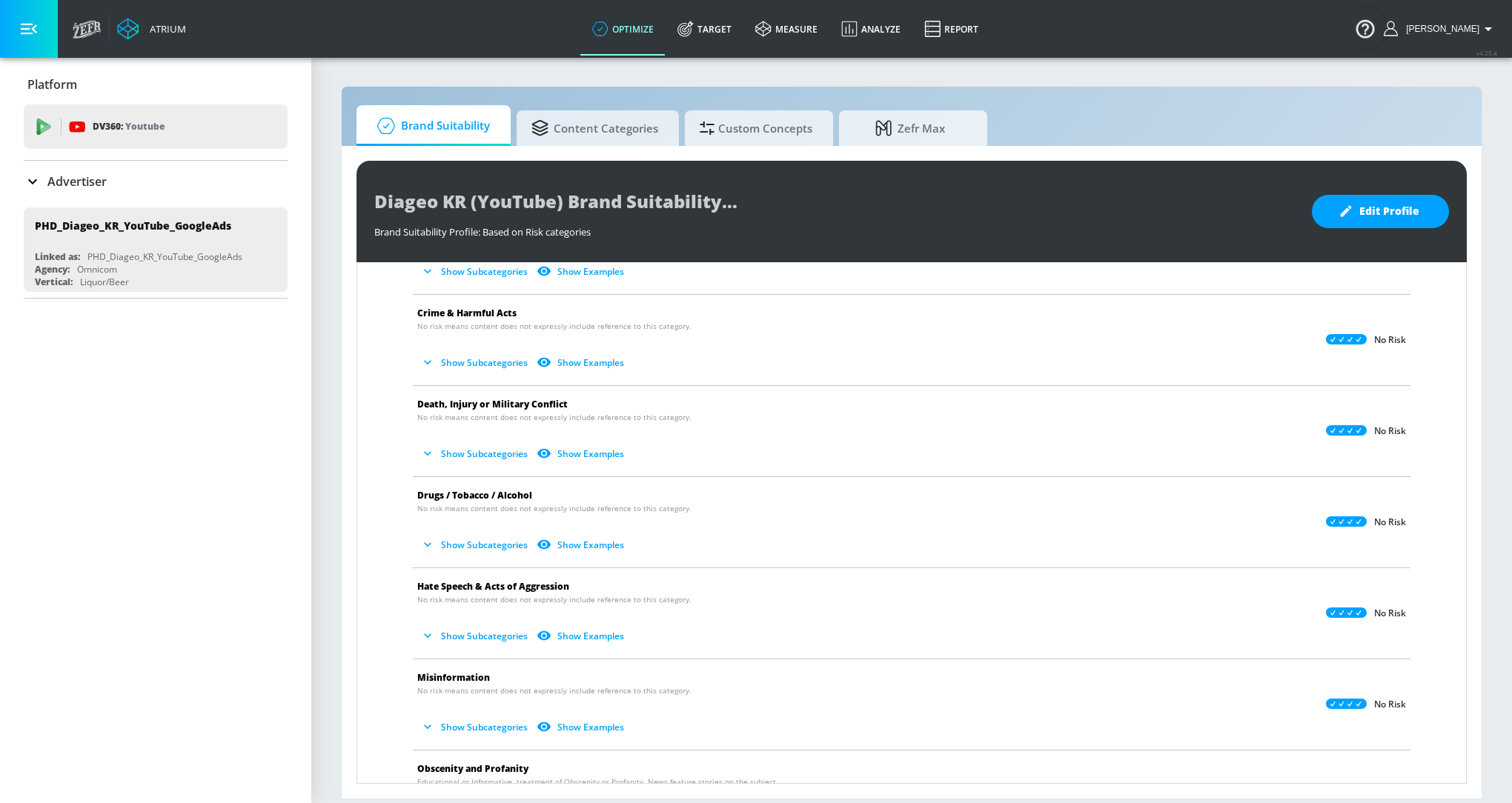
click at [86, 178] on p "Advertiser" at bounding box center [77, 181] width 59 height 16
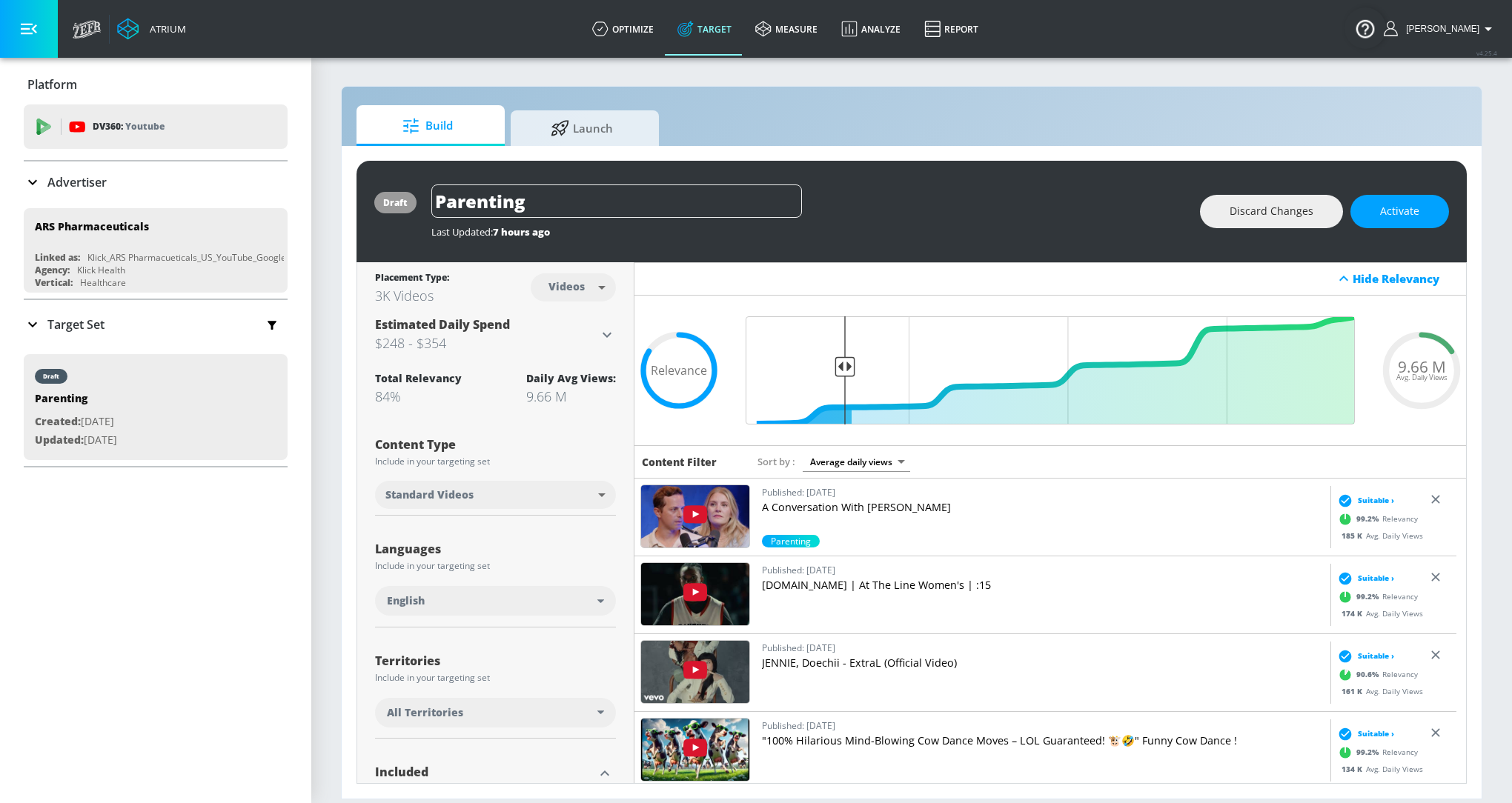
click at [181, 329] on div "Target Set" at bounding box center [155, 324] width 264 height 31
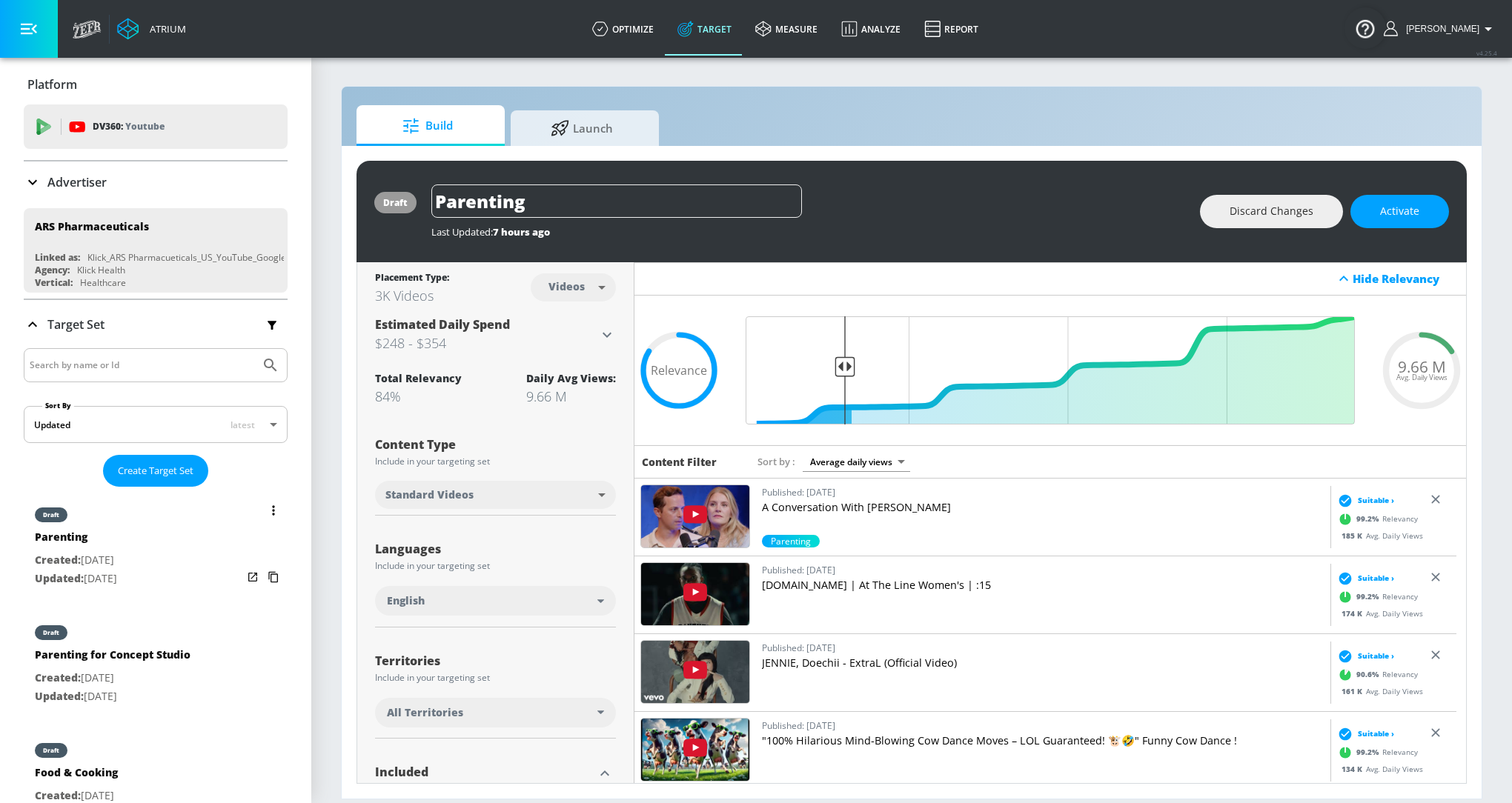
scroll to position [95, 0]
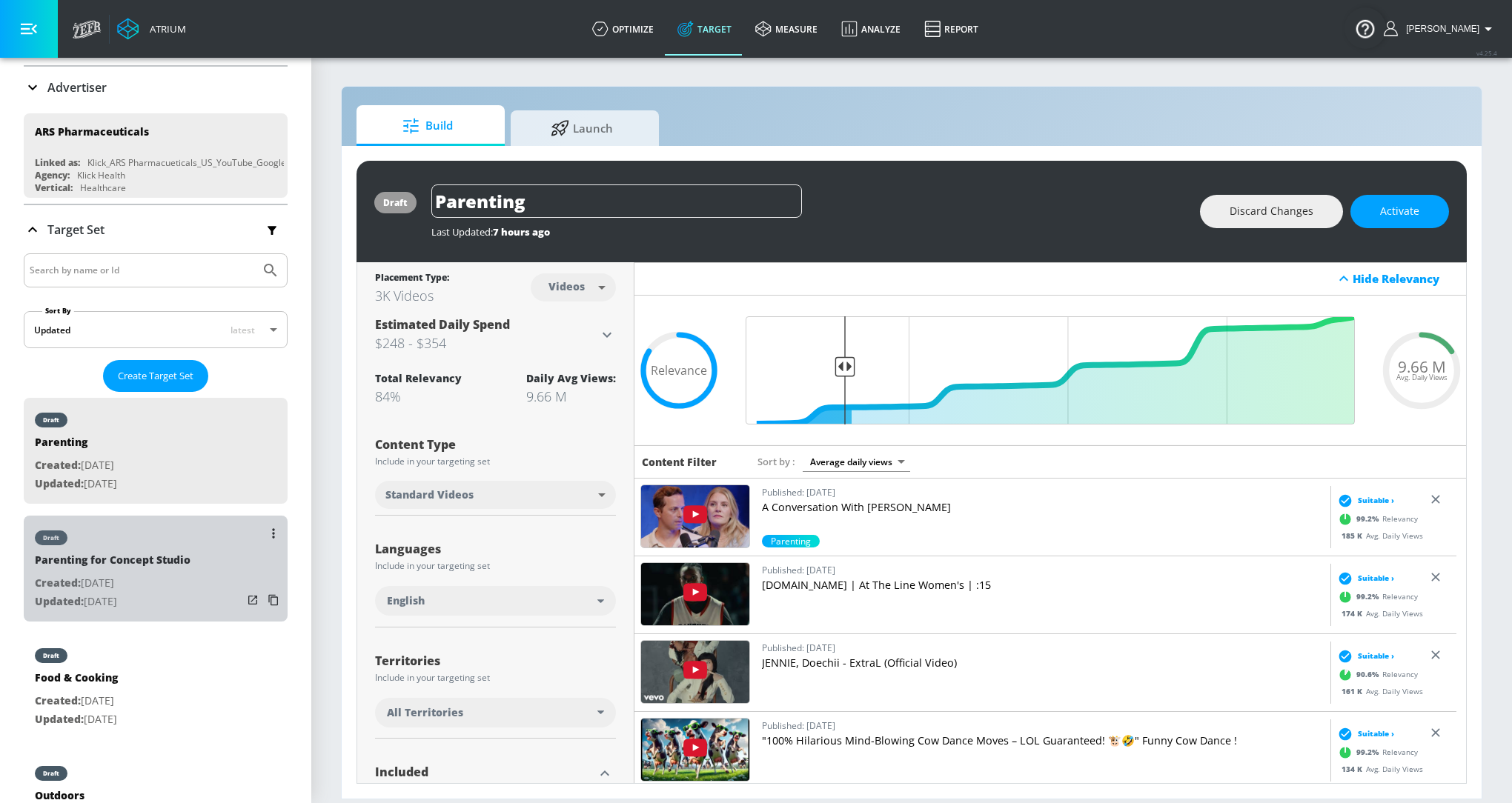
click at [198, 562] on div "draft Parenting for Concept Studio Created: Sep. 23, 2025 Updated: Sep. 23, 2025" at bounding box center [155, 568] width 264 height 106
type input "Parenting for Concept Studio"
type input "channels"
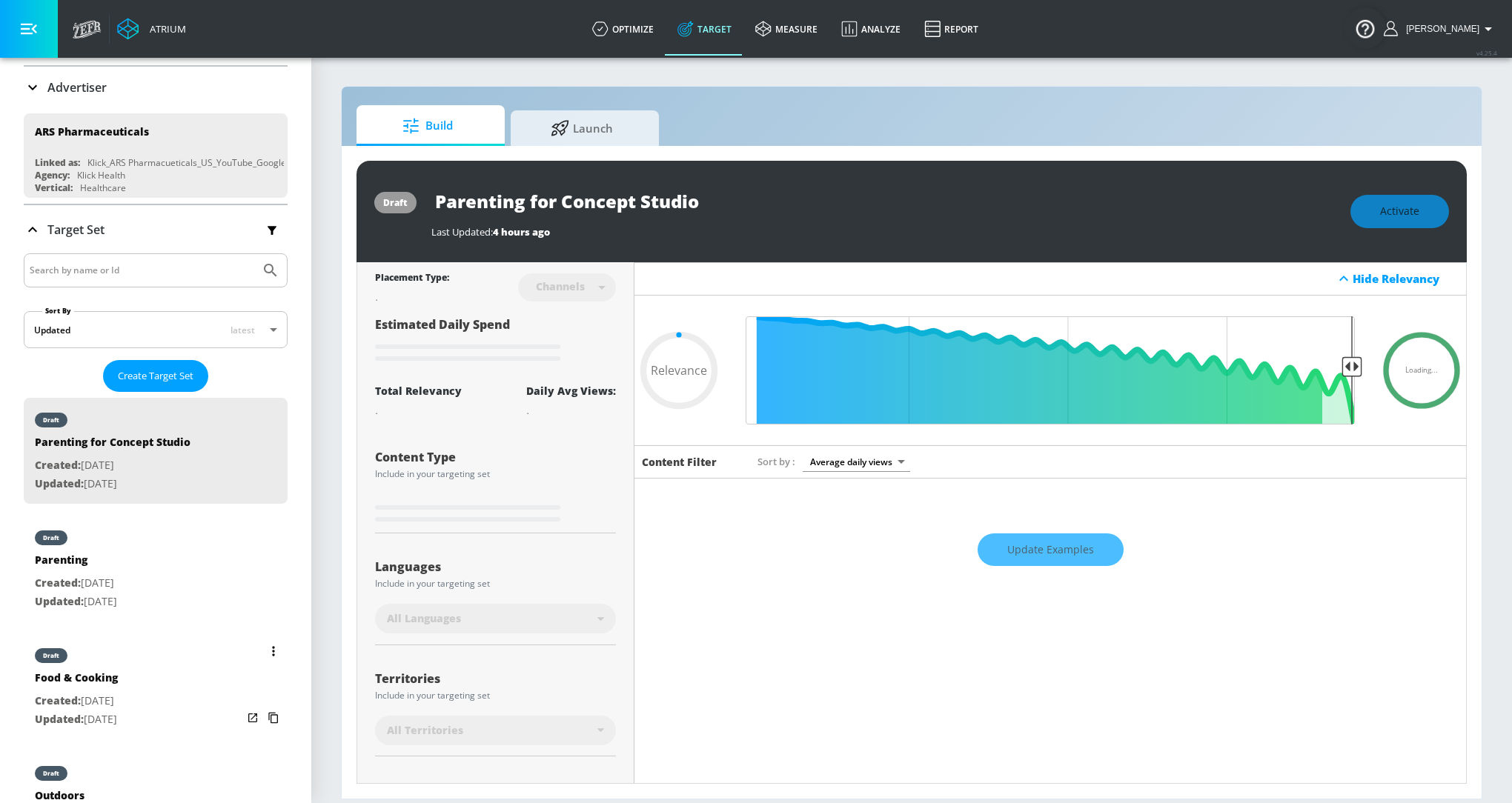
type input "0.75"
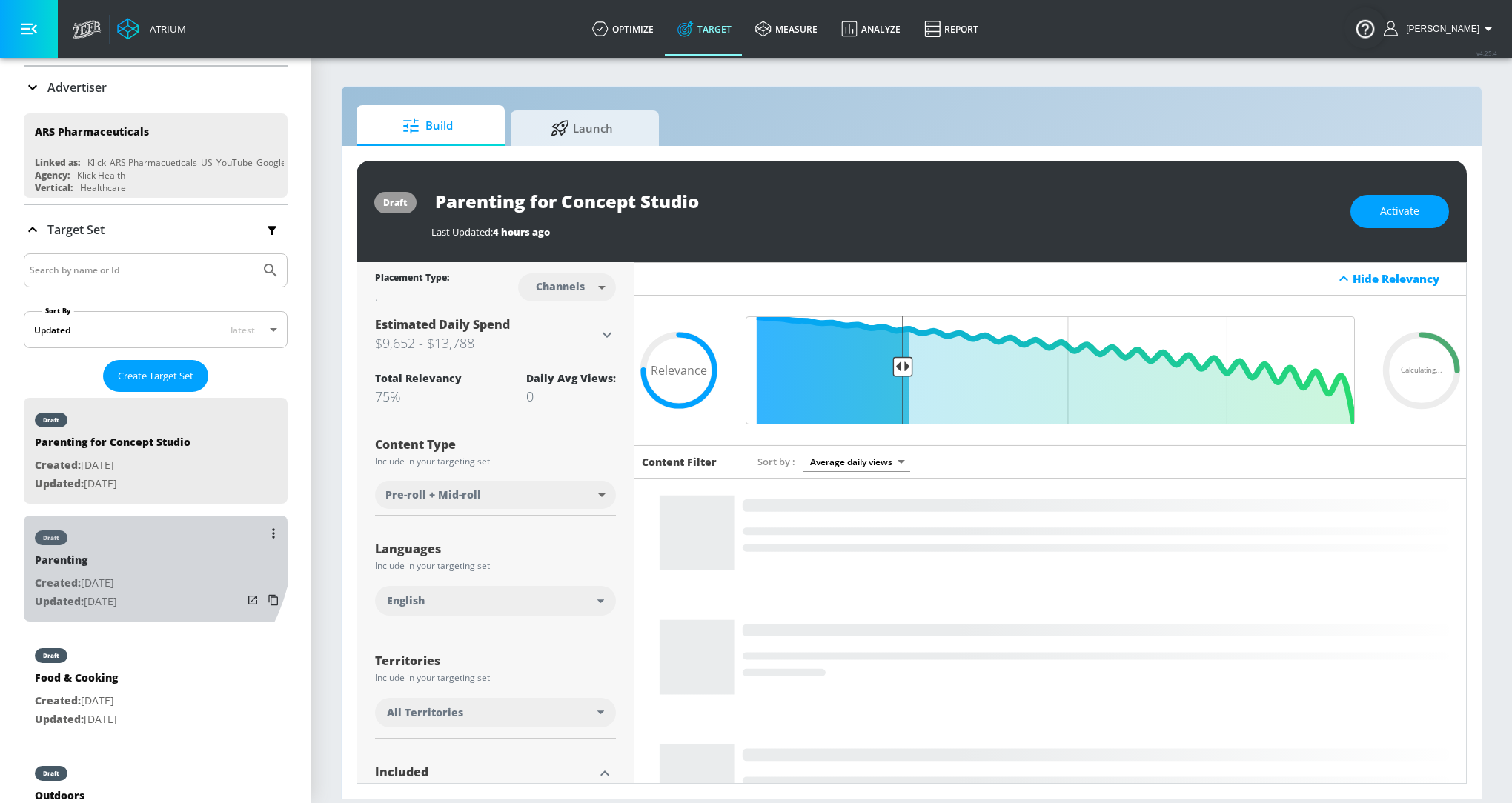
click at [104, 538] on div "draft" at bounding box center [76, 534] width 82 height 37
type input "Parenting"
type input "videos"
type input "0.05"
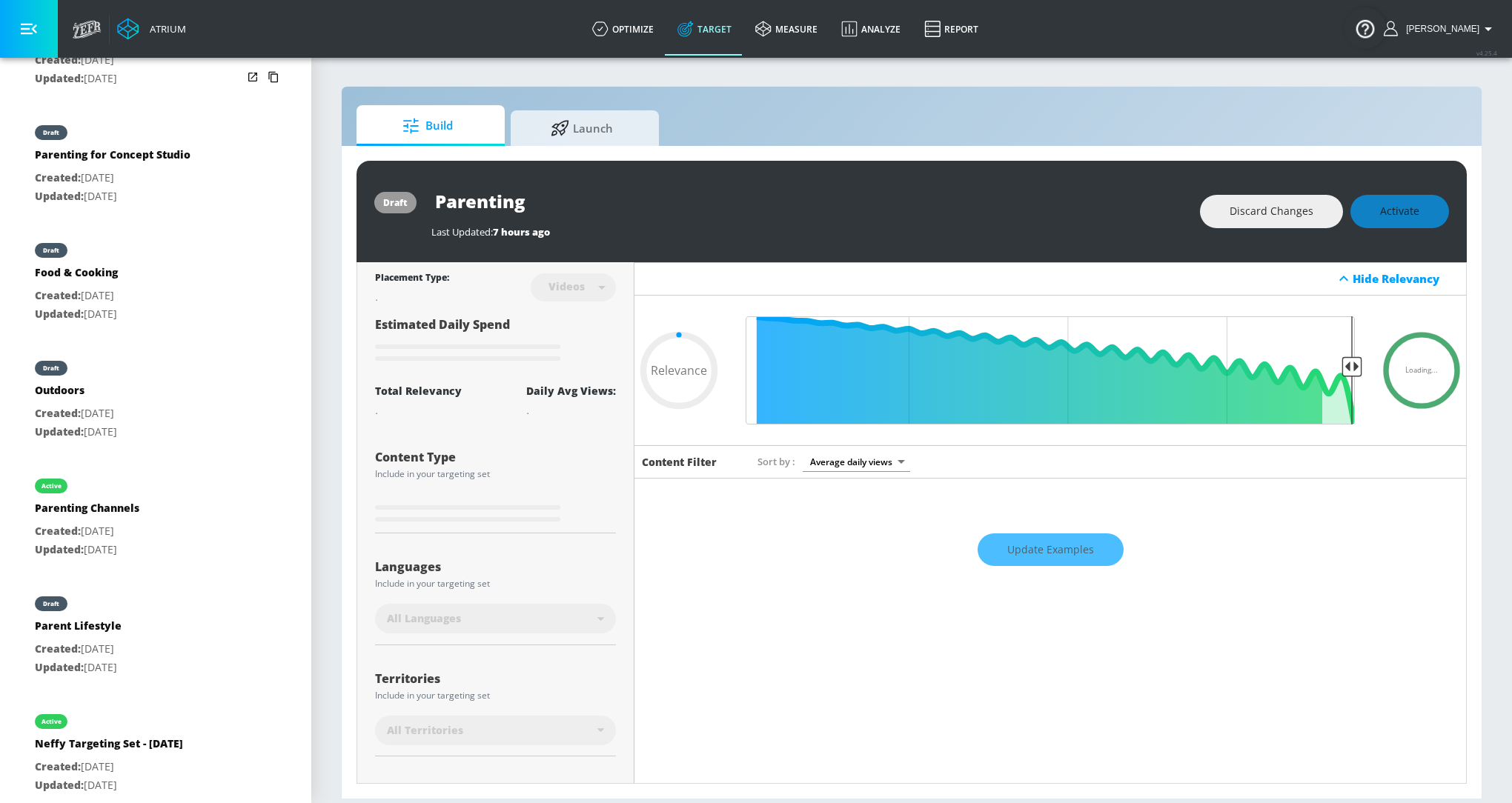
scroll to position [515, 0]
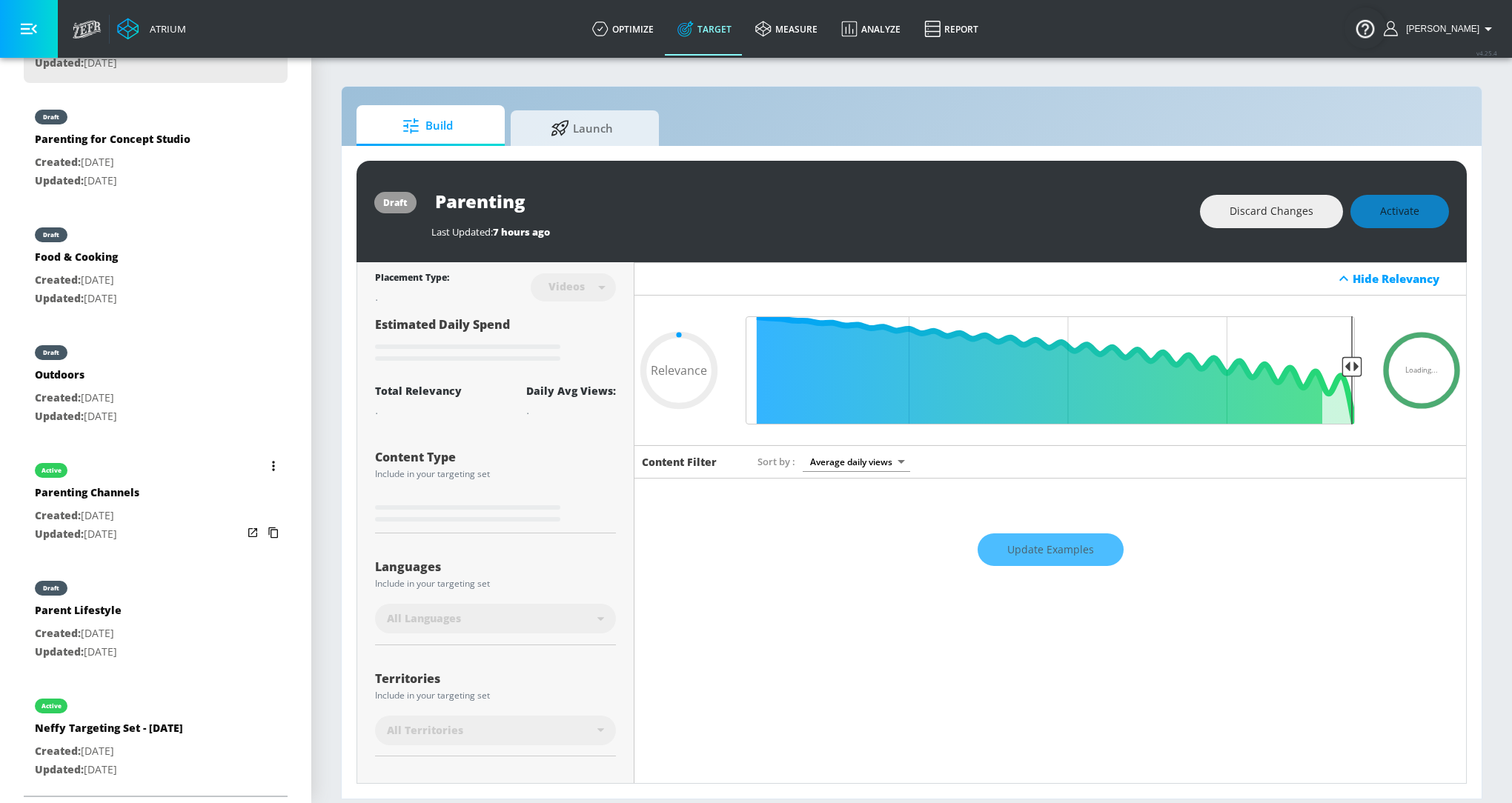
click at [111, 508] on p "Created: Sep. 23, 2025" at bounding box center [87, 516] width 104 height 19
type input "Parenting Channels"
type input "channels"
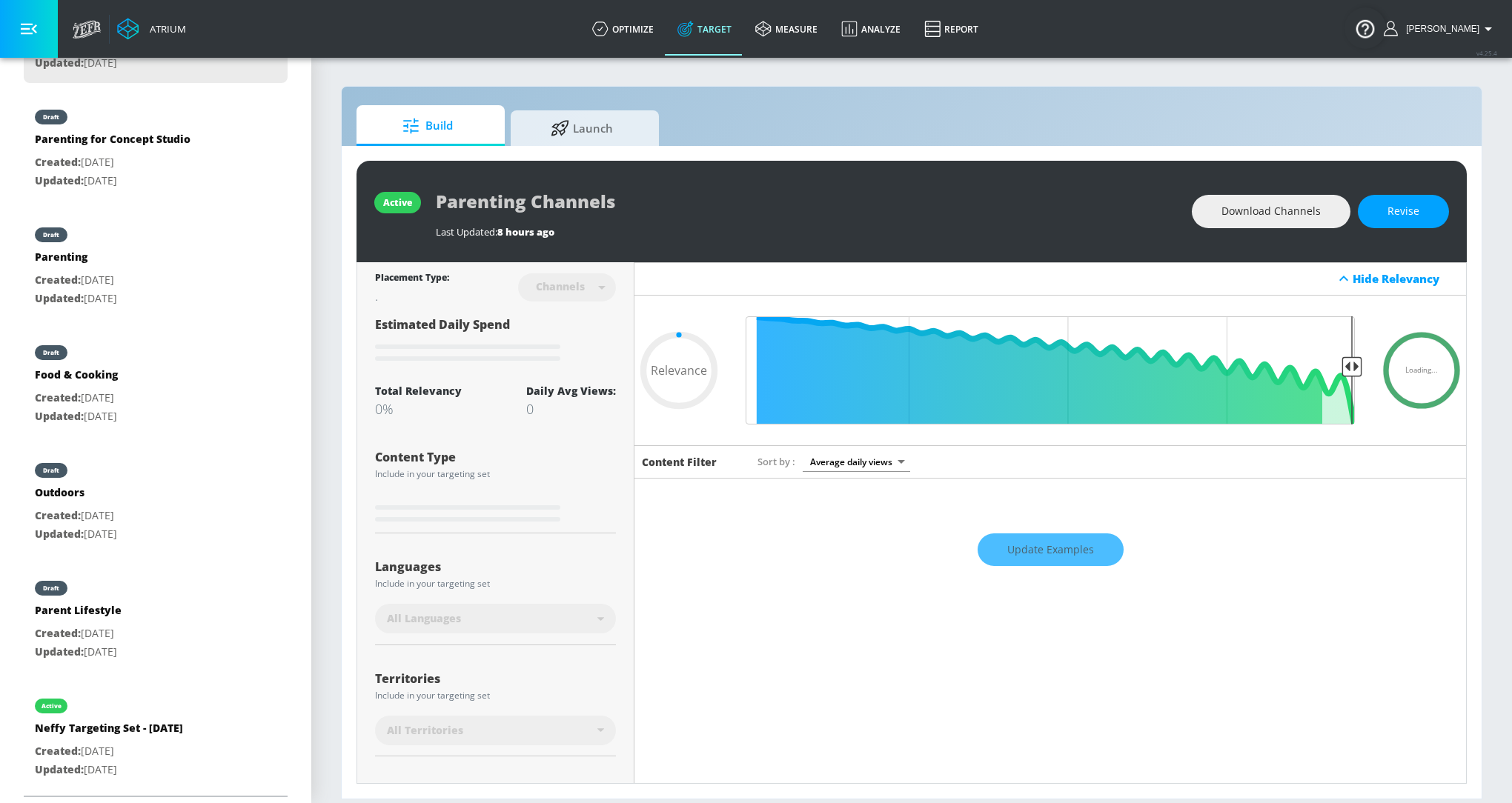
type input "0.7"
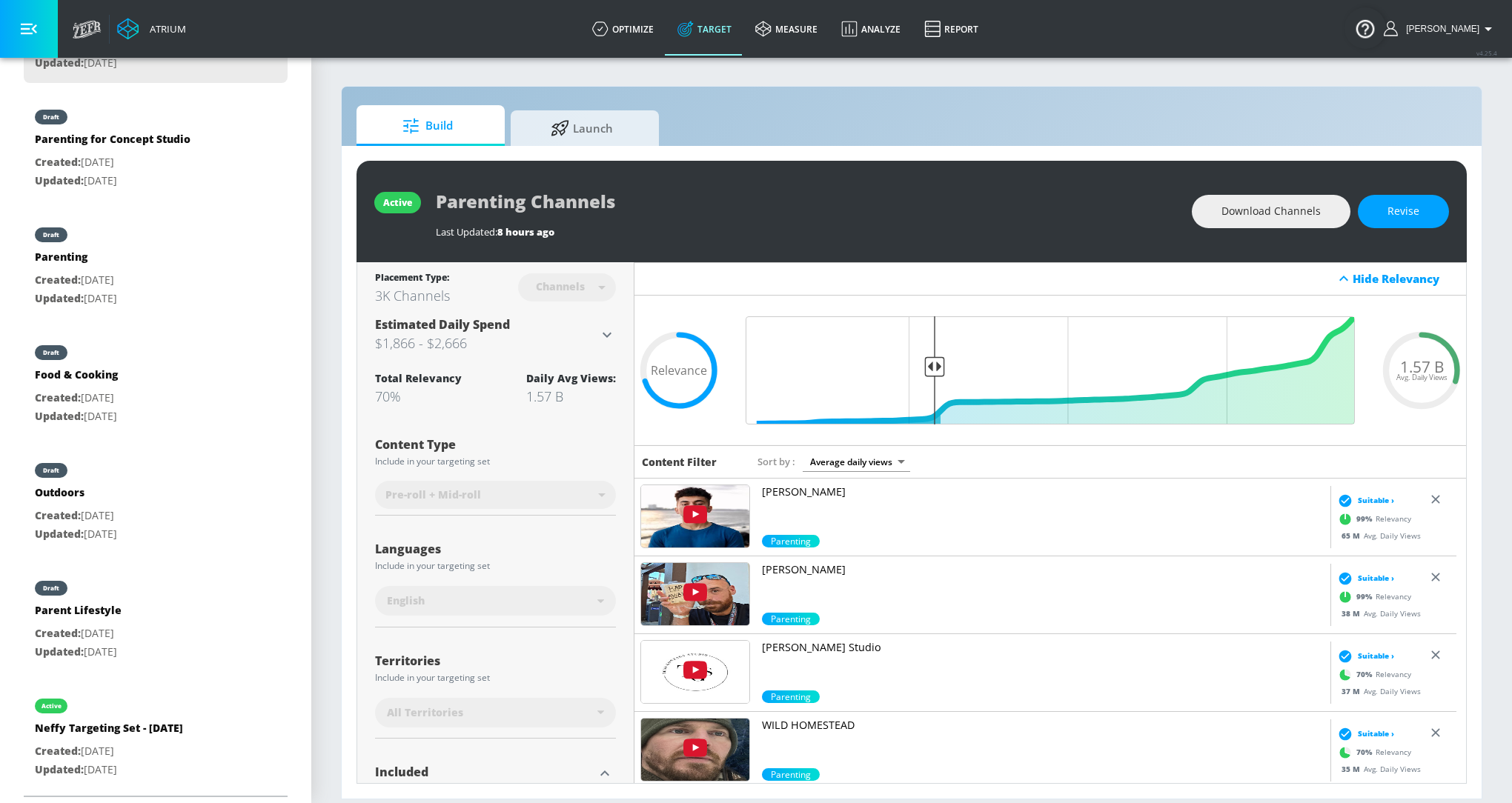
click at [809, 492] on p "[PERSON_NAME]" at bounding box center [1043, 492] width 562 height 15
drag, startPoint x: 200, startPoint y: 180, endPoint x: 172, endPoint y: 356, distance: 178.2
click at [172, 357] on nav "active Parenting Channels Created: Sep. 23, 2025 Updated: Sep. 23, 2025 draft P…" at bounding box center [155, 384] width 264 height 825
click at [631, 30] on link "optimize" at bounding box center [622, 29] width 85 height 53
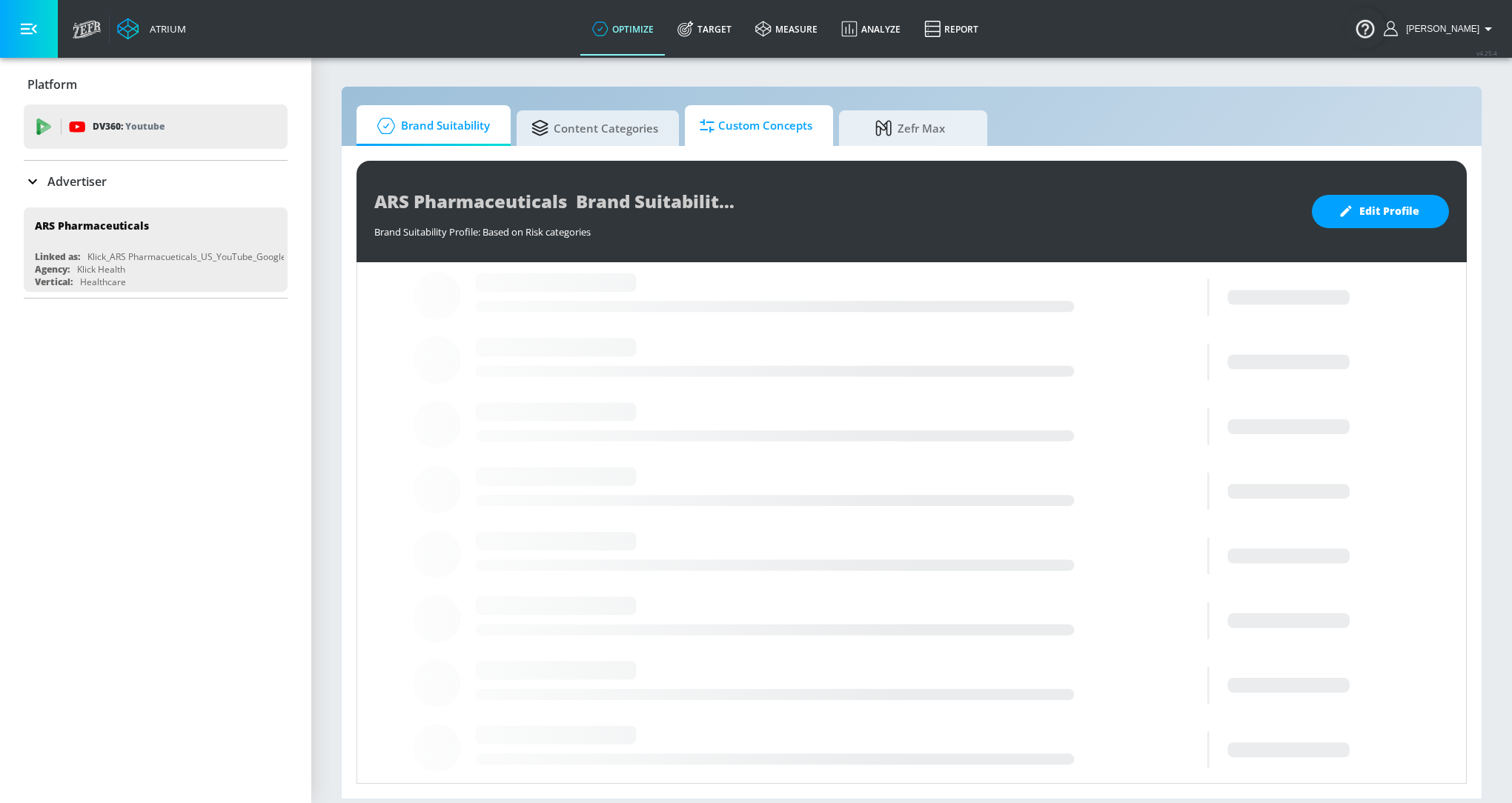
click at [721, 119] on span "Custom Concepts" at bounding box center [756, 126] width 112 height 36
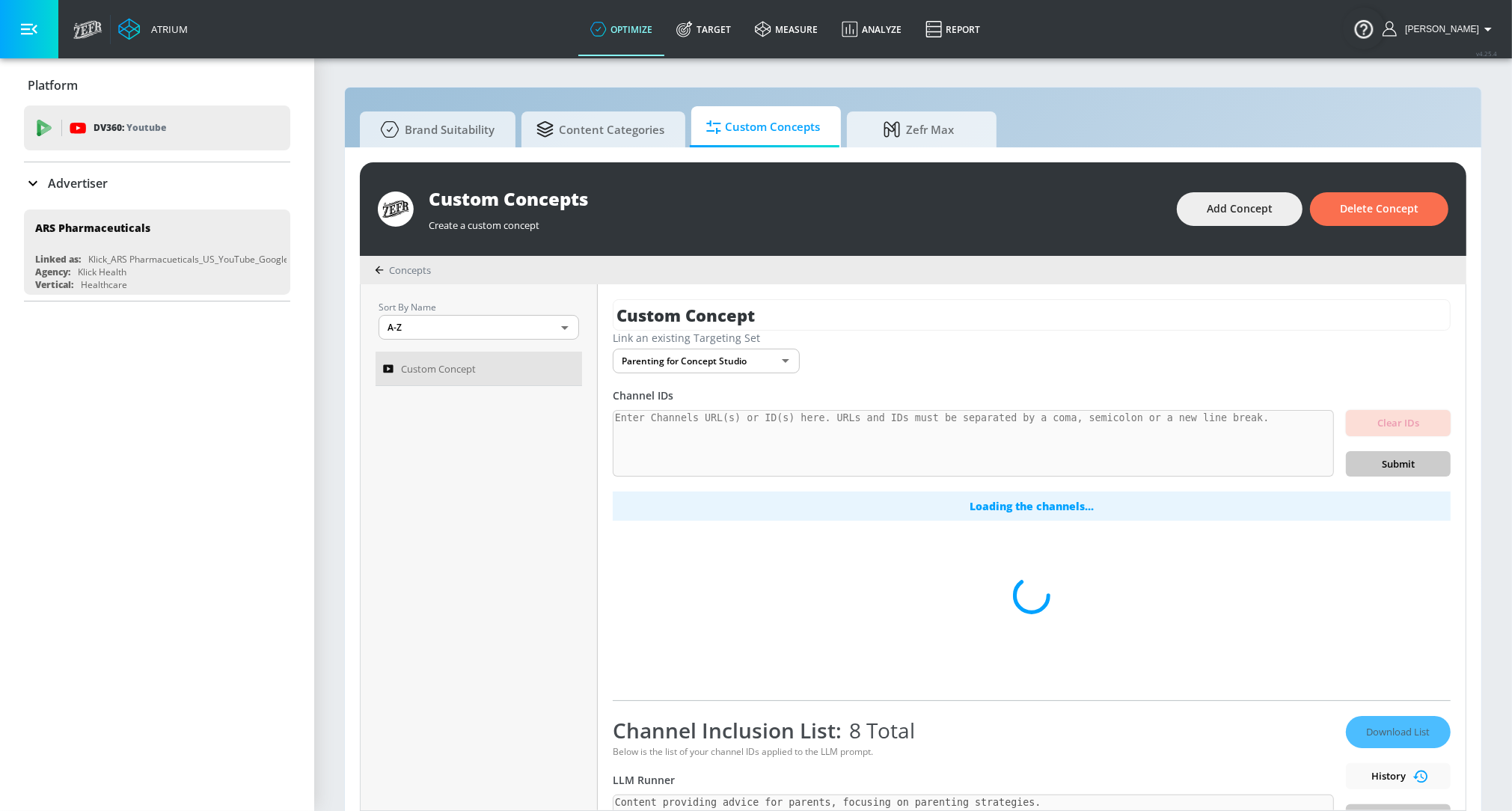
scroll to position [14, 0]
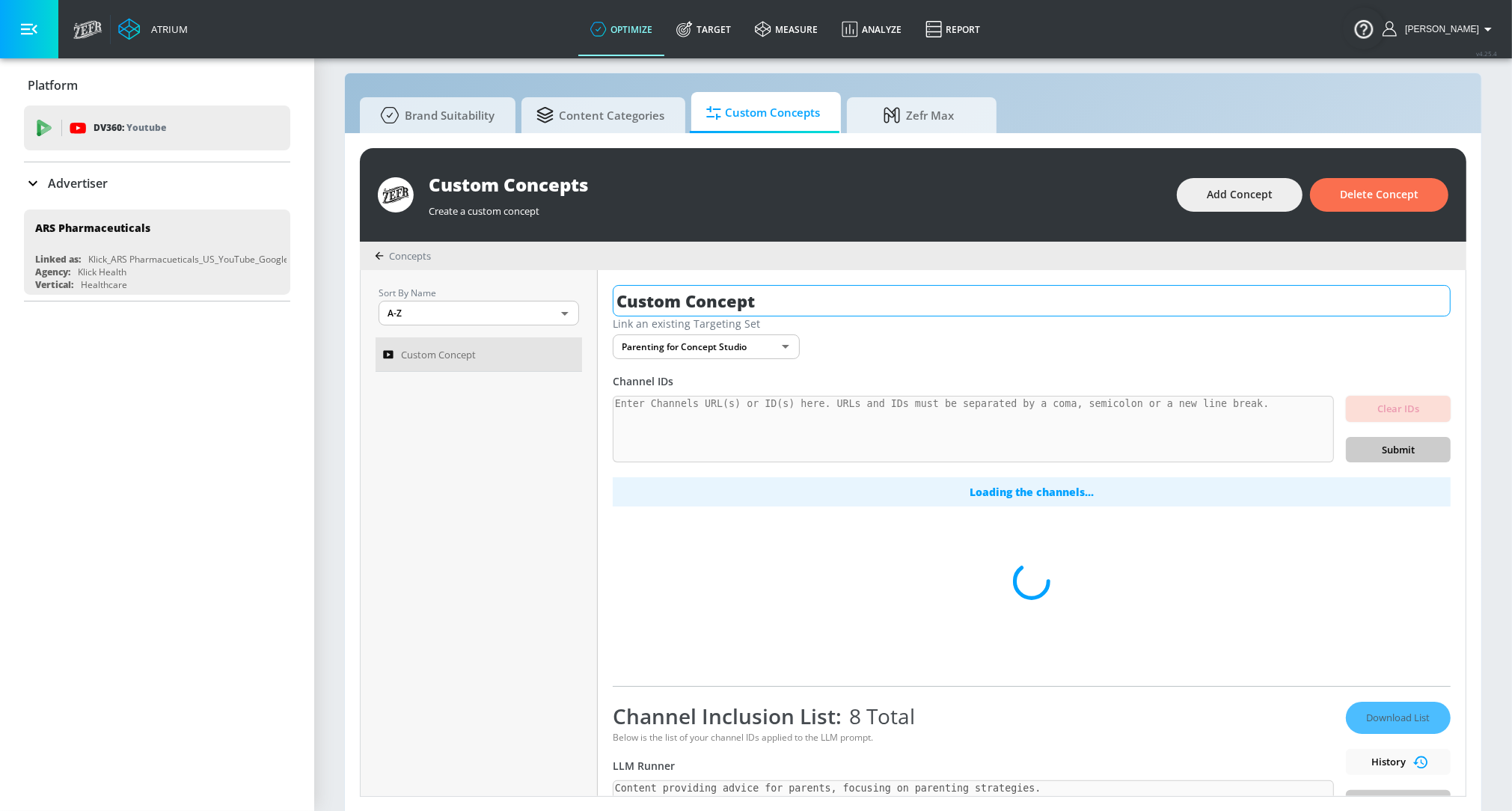
click at [674, 296] on input "Custom Concept" at bounding box center [1031, 301] width 837 height 31
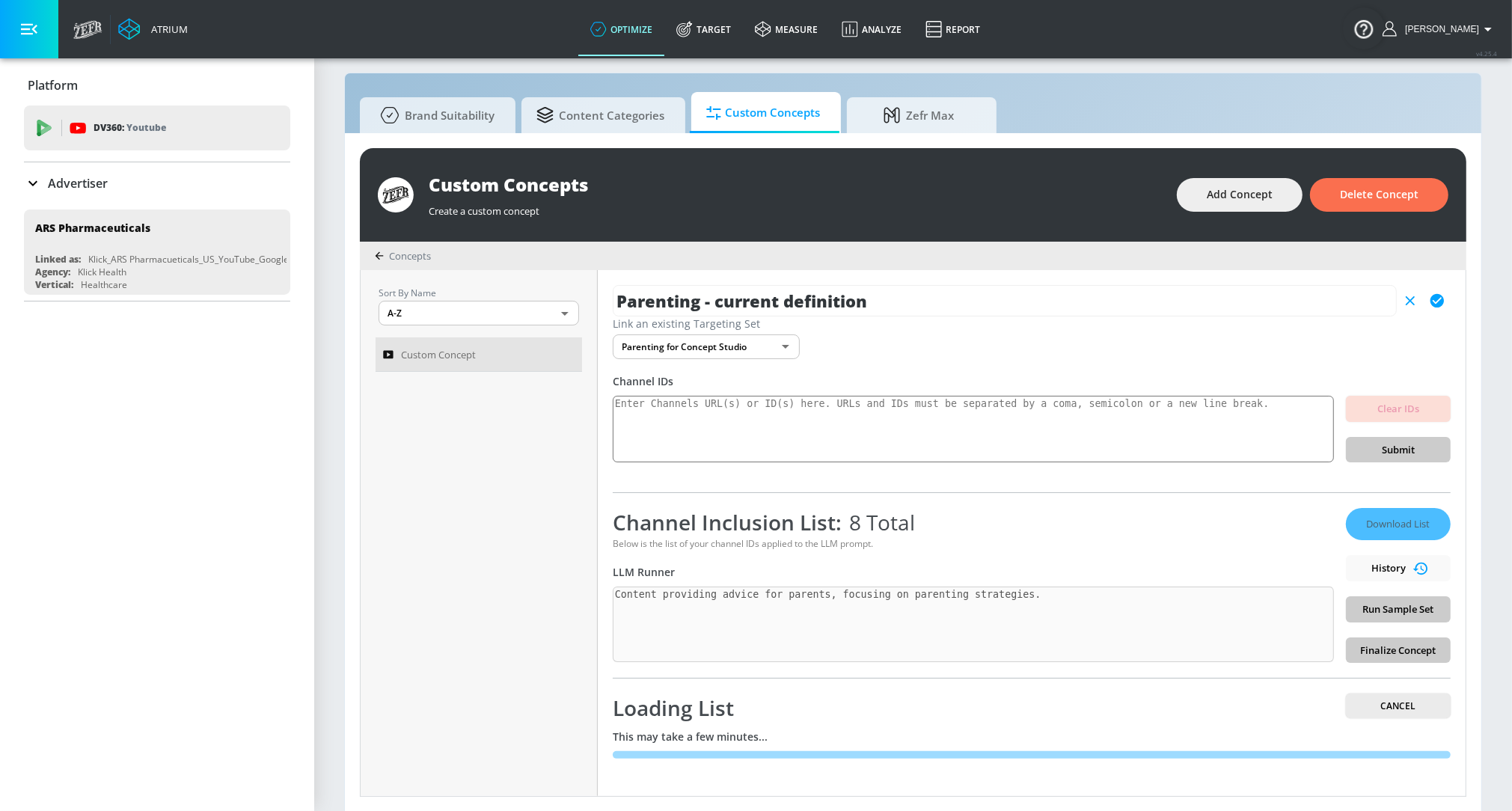
type input "Parenting - current definition"
click at [1440, 301] on icon "button" at bounding box center [1436, 300] width 13 height 13
click at [1394, 705] on span "Cancel" at bounding box center [1398, 706] width 81 height 16
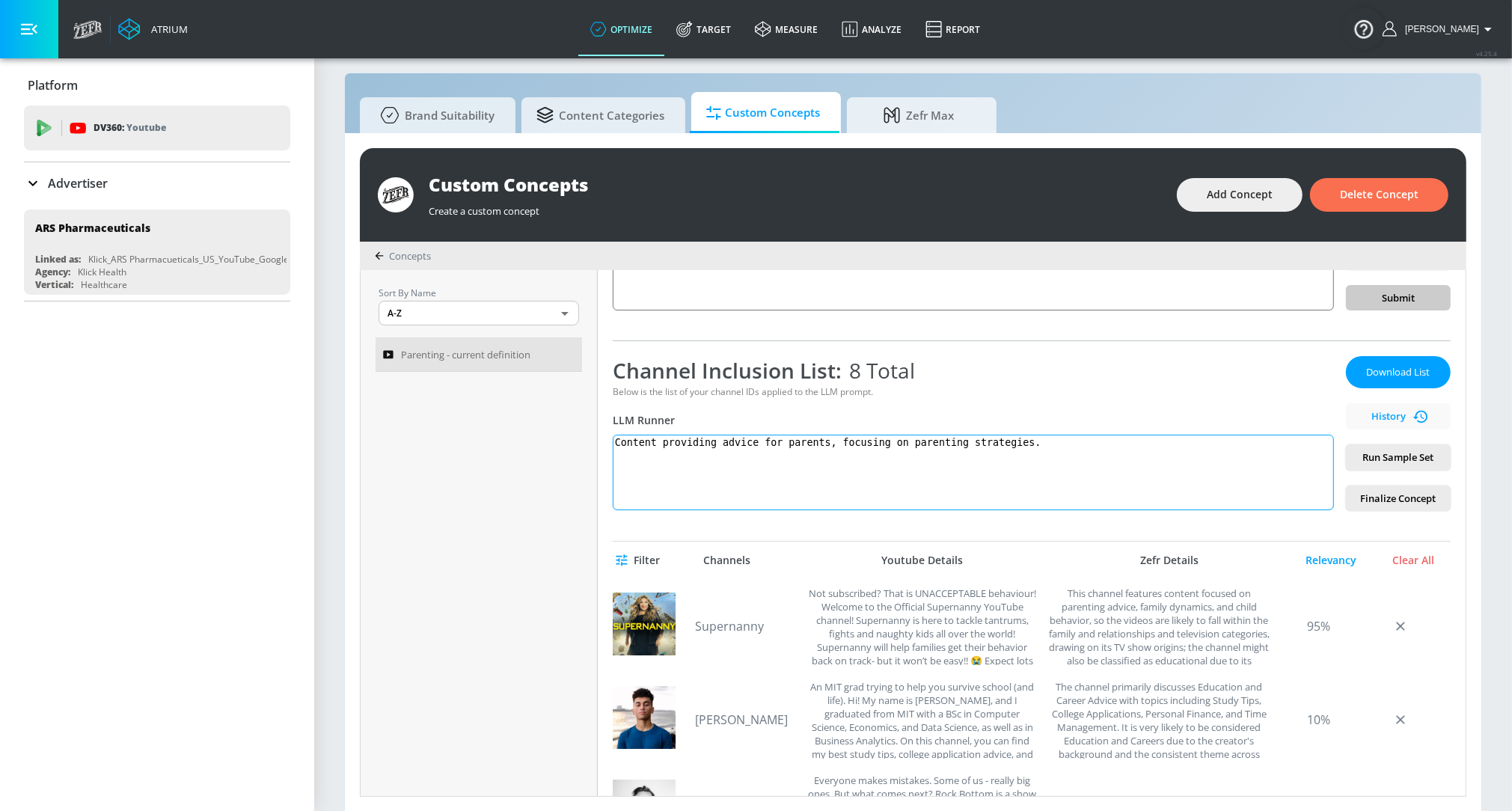
scroll to position [165, 0]
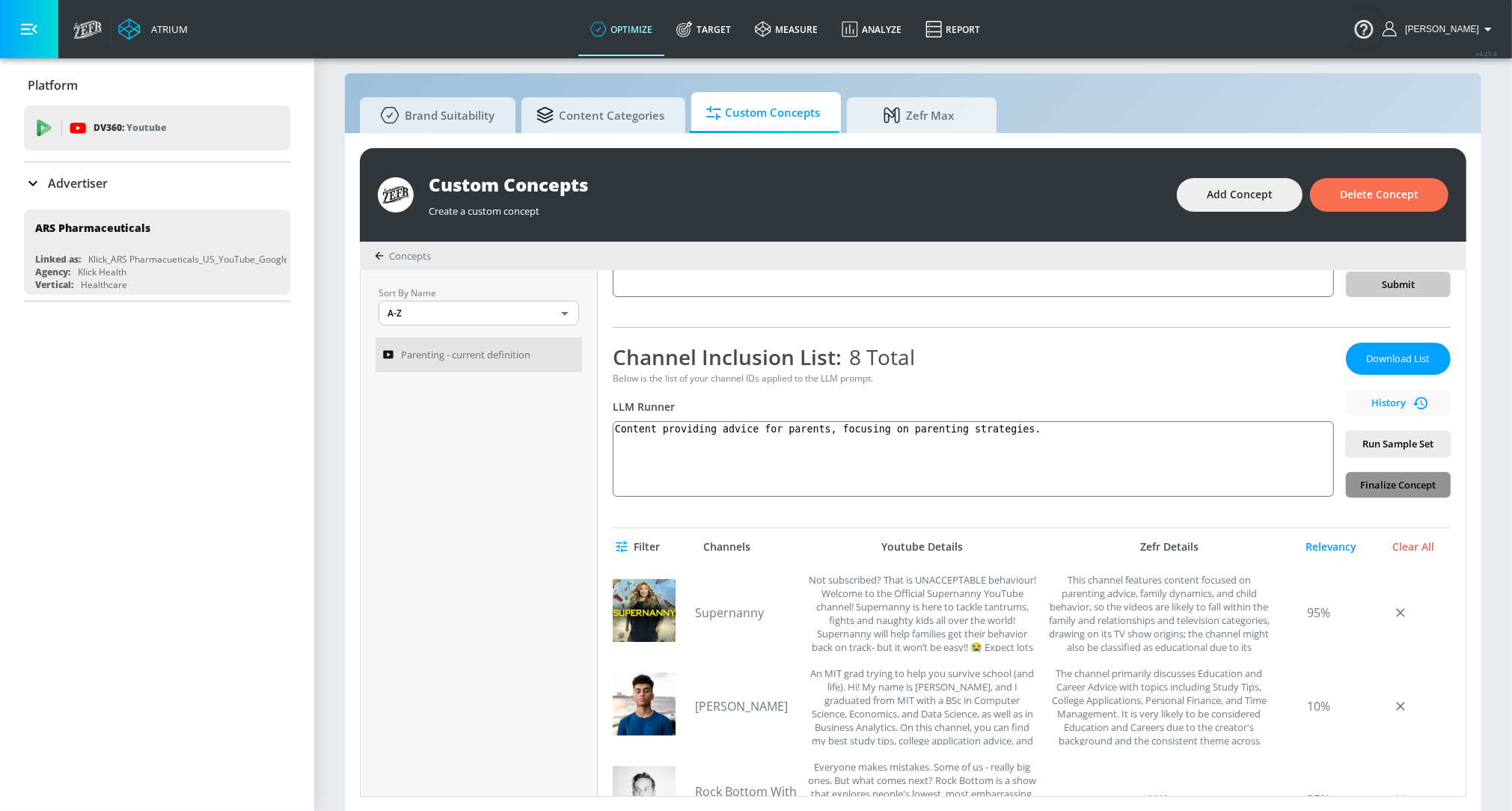
click at [1373, 481] on span "Finalize Concept" at bounding box center [1398, 485] width 81 height 17
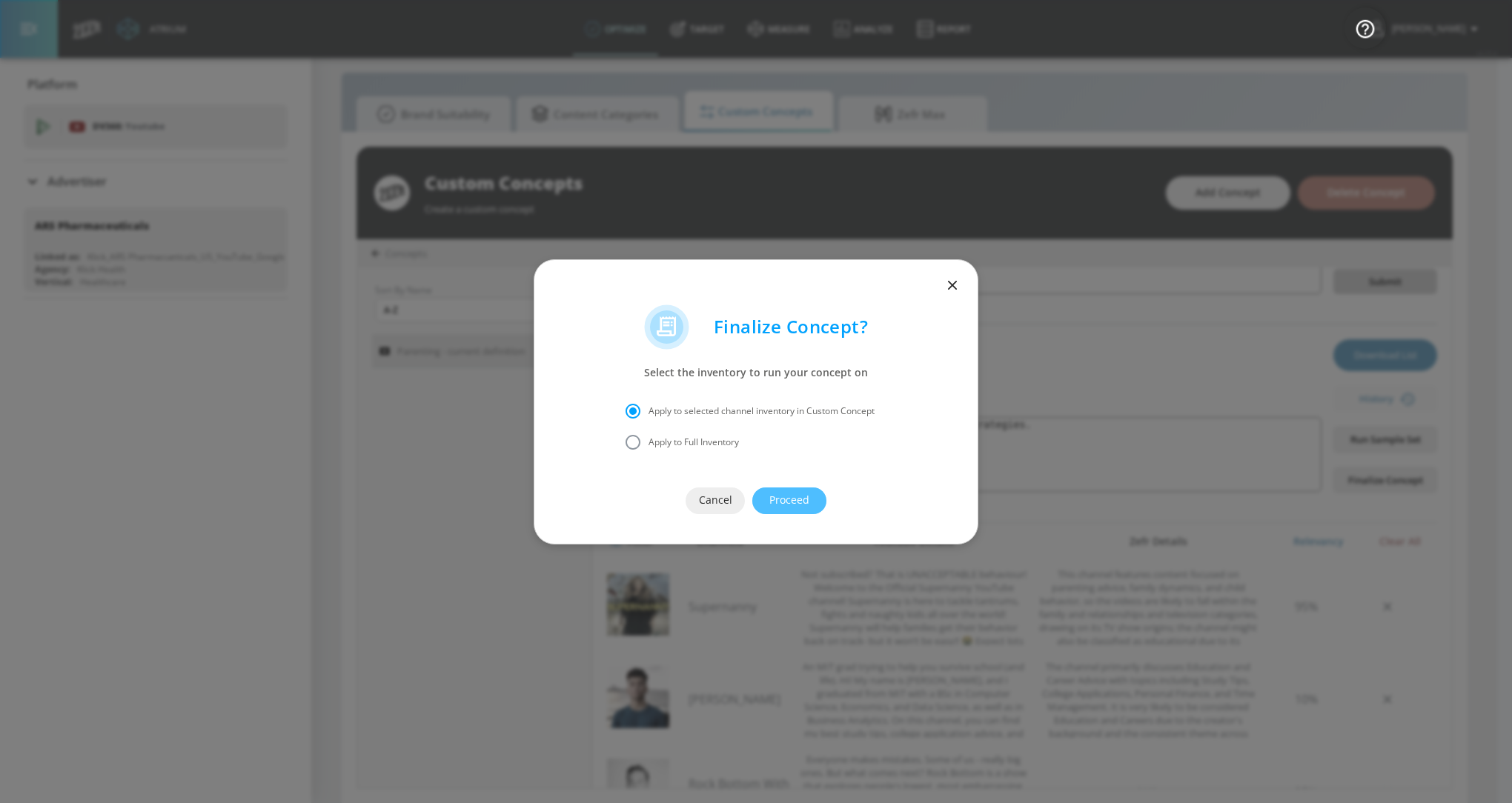
click at [810, 492] on button "Proceed" at bounding box center [789, 501] width 74 height 27
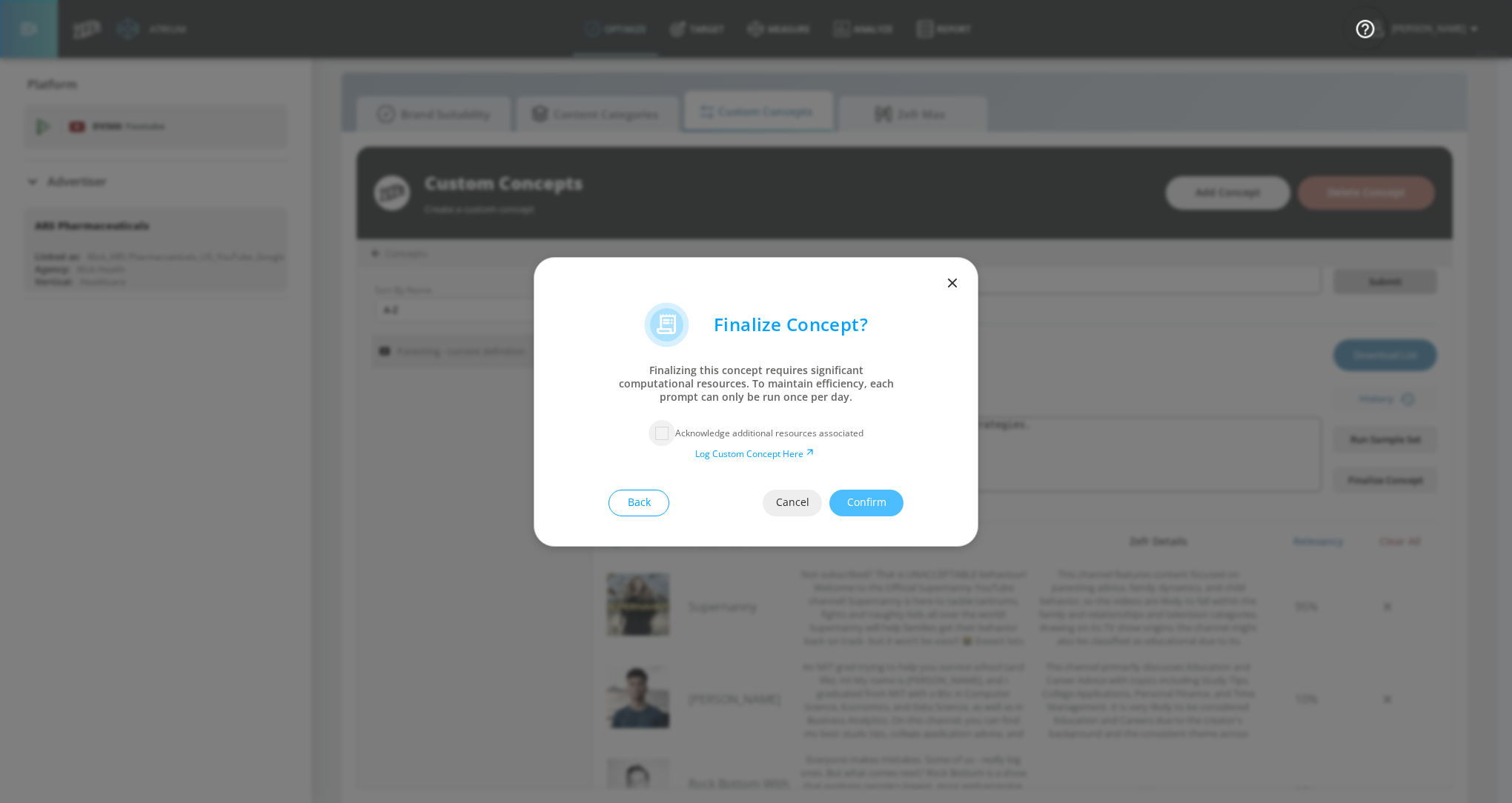
click at [666, 432] on input "checkbox" at bounding box center [662, 433] width 27 height 27
checkbox input "true"
click at [871, 500] on span "Confirm" at bounding box center [866, 503] width 15 height 19
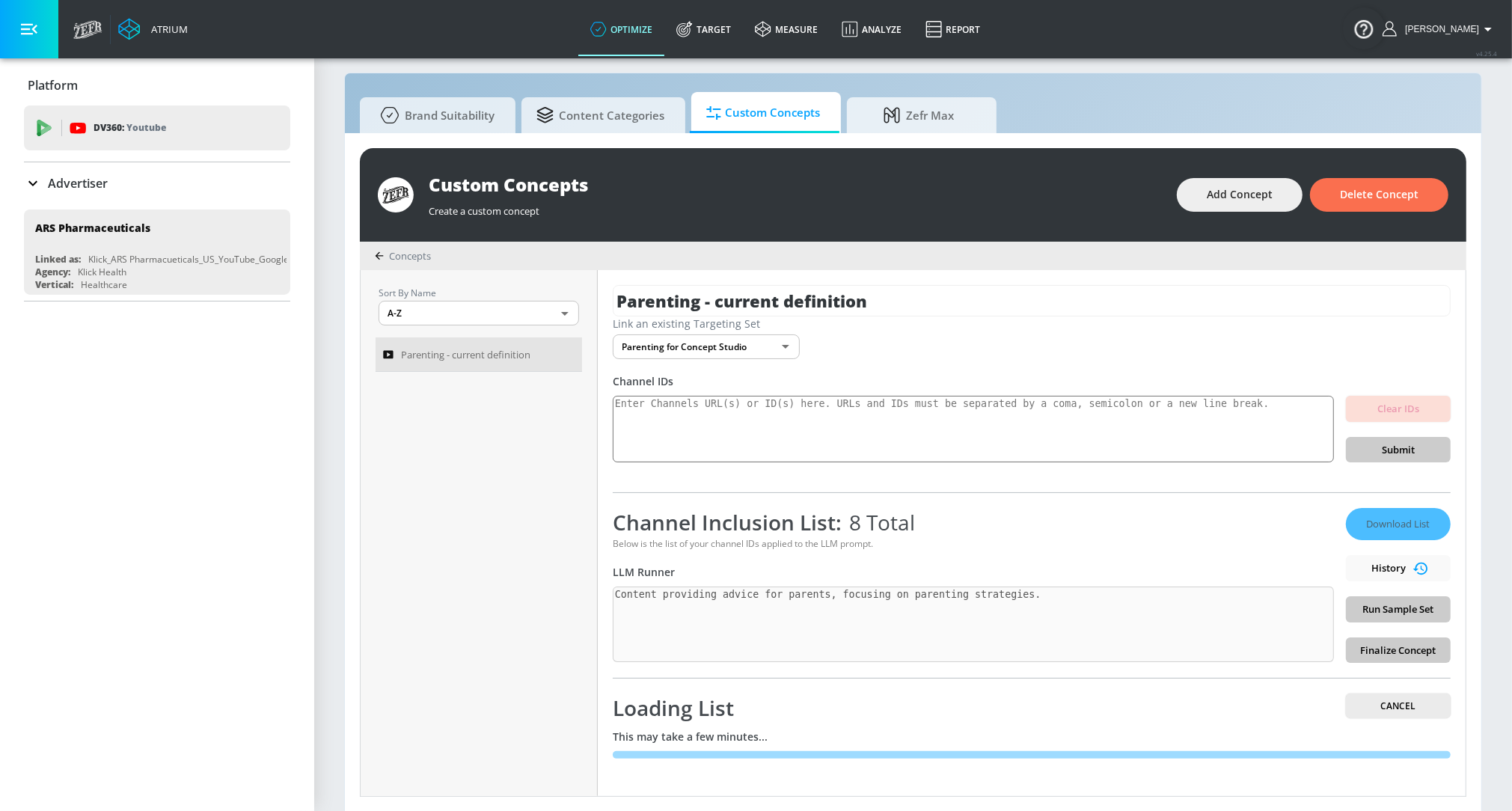
scroll to position [0, 0]
